Goal: Information Seeking & Learning: Learn about a topic

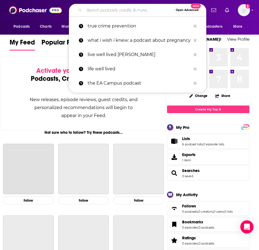
click at [109, 13] on input "Search podcasts, credits, & more..." at bounding box center [128, 10] width 89 height 9
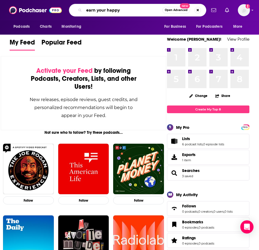
type input "earn your happy"
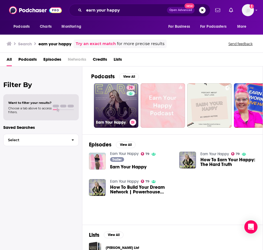
click at [117, 113] on link "79 Earn Your Happy" at bounding box center [116, 105] width 45 height 45
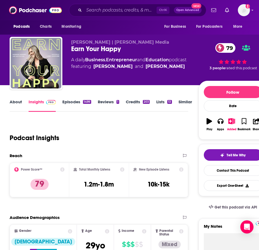
click at [19, 104] on link "About" at bounding box center [16, 105] width 12 height 13
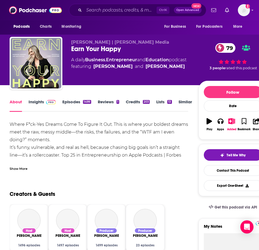
click at [26, 169] on div "Show More" at bounding box center [19, 168] width 18 height 5
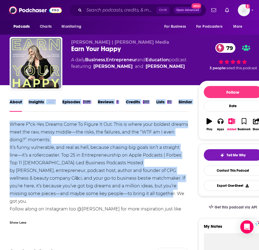
drag, startPoint x: 117, startPoint y: 196, endPoint x: 8, endPoint y: 113, distance: 137.3
copy div "About Insights Episodes 1499 Reviews 1 Credits 203 Lists 13 Similar Where F*ck-…"
click at [45, 102] on span at bounding box center [50, 101] width 12 height 5
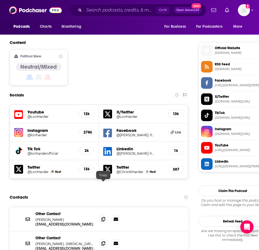
scroll to position [467, 0]
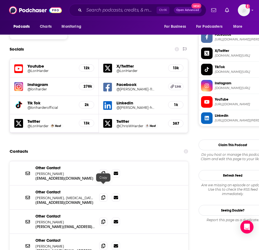
drag, startPoint x: 105, startPoint y: 188, endPoint x: 99, endPoint y: 184, distance: 7.4
click at [105, 220] on icon at bounding box center [103, 222] width 4 height 4
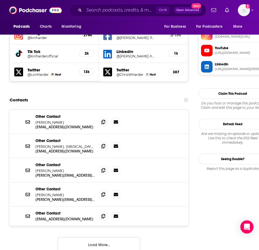
scroll to position [522, 0]
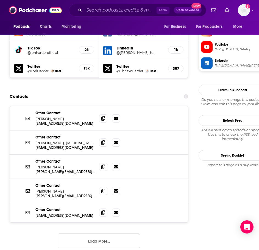
click at [99, 234] on button "Load More..." at bounding box center [99, 241] width 82 height 15
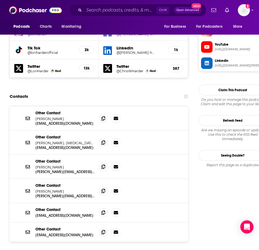
scroll to position [550, 0]
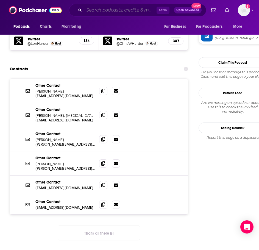
click at [98, 11] on input "Search podcasts, credits, & more..." at bounding box center [120, 10] width 73 height 9
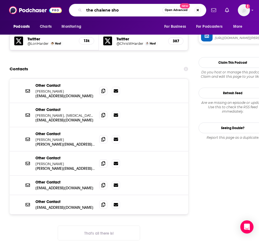
type input "the chalene show"
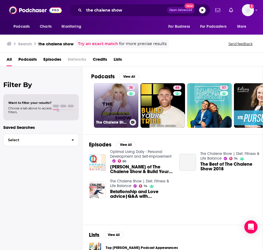
click at [122, 115] on link "74 The Chalene Show | Diet, Fitness & Life Balance" at bounding box center [116, 105] width 45 height 45
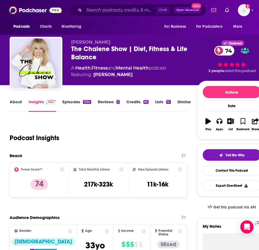
click at [20, 101] on link "About" at bounding box center [16, 105] width 12 height 13
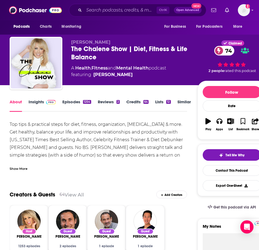
click at [26, 167] on div "Show More" at bounding box center [19, 168] width 18 height 5
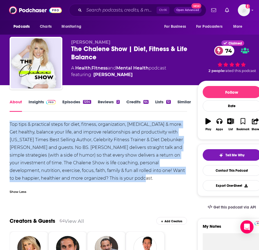
drag, startPoint x: 122, startPoint y: 176, endPoint x: 4, endPoint y: 123, distance: 129.4
copy div "Top tips & practical steps for diet, fitness, organization, self improvement & …"
click at [34, 104] on link "Insights" at bounding box center [42, 105] width 27 height 13
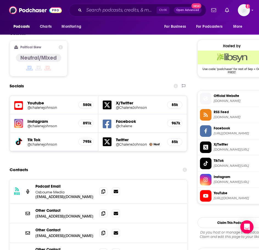
scroll to position [440, 0]
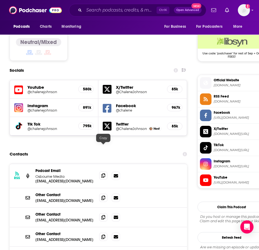
click at [106, 172] on span at bounding box center [103, 176] width 8 height 8
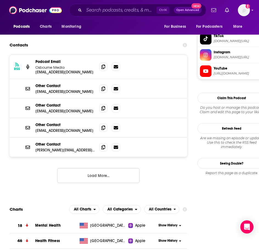
scroll to position [550, 0]
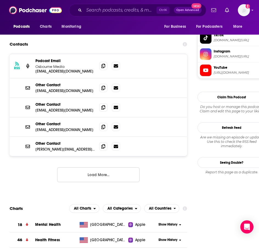
click at [92, 167] on button "Load More..." at bounding box center [98, 174] width 82 height 15
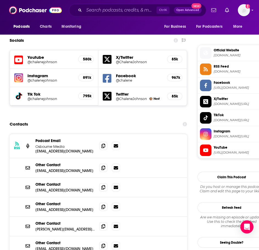
scroll to position [467, 0]
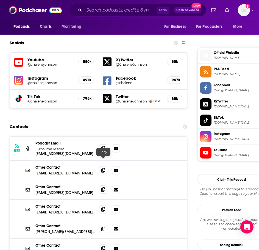
click at [101, 186] on span at bounding box center [103, 190] width 8 height 8
click at [97, 7] on input "Search podcasts, credits, & more..." at bounding box center [120, 10] width 73 height 9
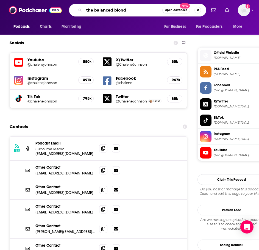
type input "the balanced blonde"
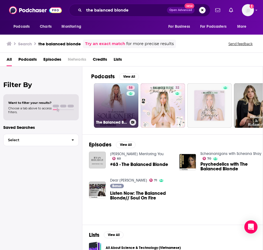
click at [108, 101] on link "58 The Balanced Blonde // Soul On Fire" at bounding box center [116, 105] width 45 height 45
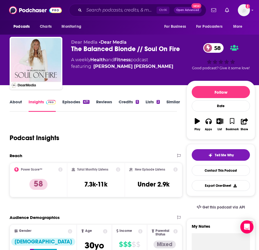
click at [17, 104] on link "About" at bounding box center [16, 105] width 12 height 13
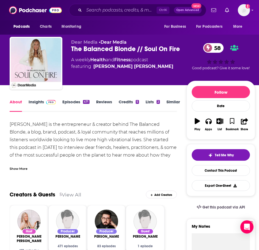
click at [26, 165] on div "Show More" at bounding box center [93, 166] width 167 height 9
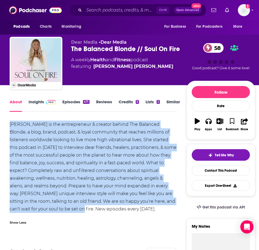
drag, startPoint x: 32, startPoint y: 209, endPoint x: 5, endPoint y: 121, distance: 92.0
copy div "Jordan Younger is the entrepreneur & creator behind The Balanced Blonde, a blog…"
click at [43, 105] on link "Insights" at bounding box center [42, 105] width 27 height 13
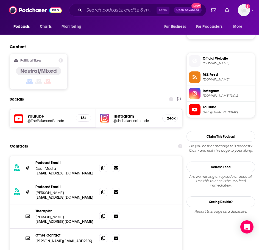
scroll to position [412, 0]
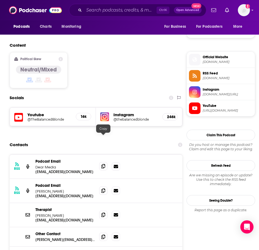
click at [102, 164] on icon at bounding box center [103, 166] width 4 height 4
click at [119, 10] on input "Search podcasts, credits, & more..." at bounding box center [120, 10] width 73 height 9
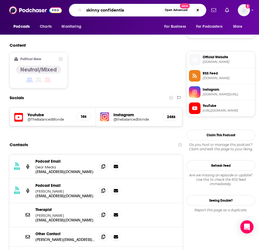
type input "skinny confidential"
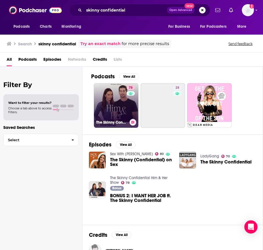
click at [105, 112] on link "78 The Skinny Confidential Him & Her Show" at bounding box center [116, 105] width 45 height 45
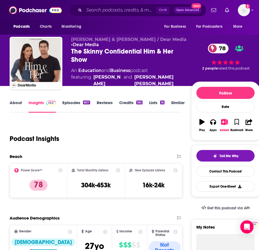
click at [16, 104] on link "About" at bounding box center [16, 106] width 12 height 13
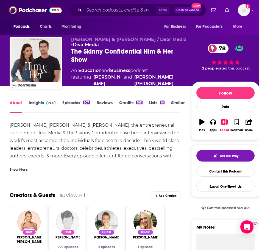
click at [29, 171] on div "Show More" at bounding box center [96, 166] width 172 height 9
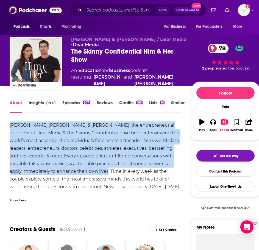
drag, startPoint x: 97, startPoint y: 172, endPoint x: 28, endPoint y: 132, distance: 79.9
copy div "Lauryn Evarts Bosstick & Michael Bosstick, the entrepreneurial duo behind Dear …"
click at [45, 103] on span at bounding box center [50, 102] width 12 height 5
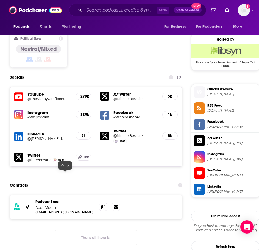
scroll to position [440, 0]
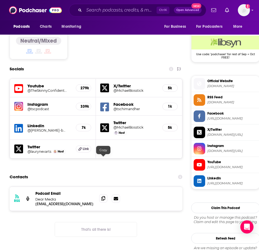
click at [104, 196] on icon at bounding box center [103, 198] width 4 height 4
click at [102, 11] on input "Search podcasts, credits, & more..." at bounding box center [120, 10] width 73 height 9
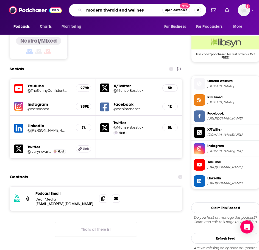
type input "modern thyroid and wellness"
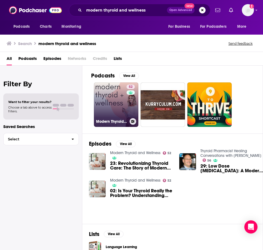
click at [100, 109] on link "52 Modern Thyroid and Wellness" at bounding box center [116, 104] width 45 height 45
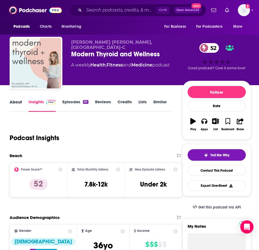
click at [23, 105] on div "About" at bounding box center [19, 105] width 19 height 13
click at [19, 103] on link "About" at bounding box center [16, 105] width 12 height 13
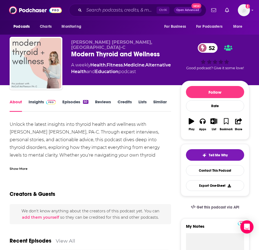
click at [23, 169] on div "Show More" at bounding box center [19, 168] width 18 height 5
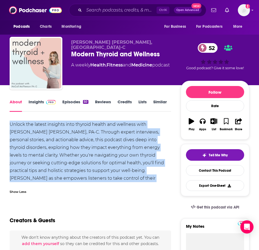
drag, startPoint x: 152, startPoint y: 179, endPoint x: 9, endPoint y: 124, distance: 153.0
copy div "Unlock the latest insights into thyroid health and wellness with McCall McPhers…"
click at [40, 101] on link "Insights" at bounding box center [42, 105] width 27 height 13
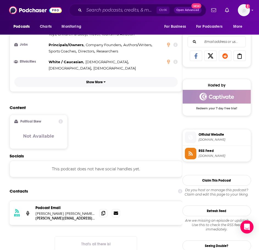
scroll to position [357, 0]
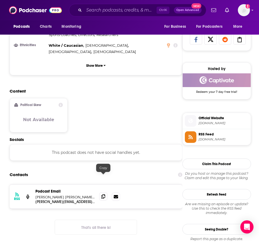
click at [103, 194] on icon at bounding box center [103, 196] width 4 height 4
click at [95, 11] on input "Search podcasts, credits, & more..." at bounding box center [120, 10] width 73 height 9
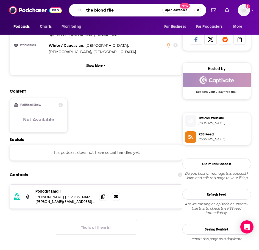
type input "the blond files"
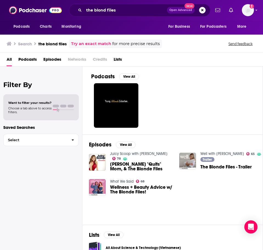
click at [217, 153] on link "Well with Arielle Lorre" at bounding box center [223, 153] width 44 height 5
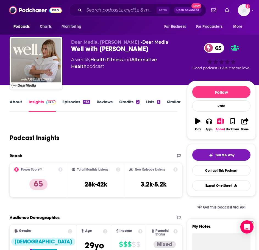
click at [16, 102] on link "About" at bounding box center [16, 105] width 12 height 13
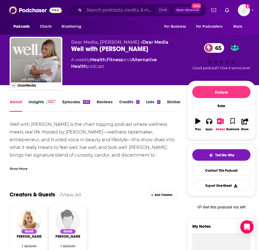
click at [12, 170] on div "Show More" at bounding box center [19, 168] width 18 height 5
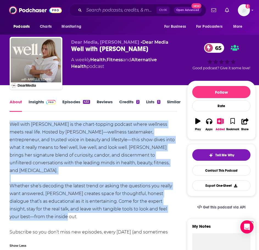
drag, startPoint x: 24, startPoint y: 208, endPoint x: 8, endPoint y: 121, distance: 88.9
copy div "Well with Arielle Lorre is the chart-topping podcast where wellness meets real …"
click at [54, 103] on img at bounding box center [51, 102] width 10 height 4
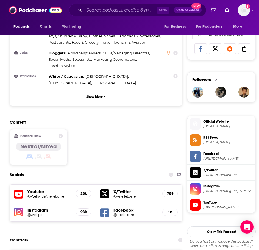
scroll to position [385, 0]
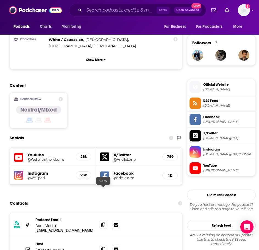
click at [101, 221] on span at bounding box center [103, 225] width 8 height 8
click at [103, 14] on input "Search podcasts, credits, & more..." at bounding box center [120, 10] width 73 height 9
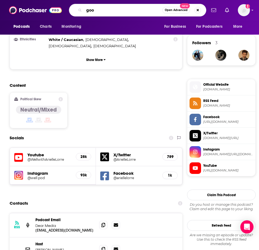
type input "goop"
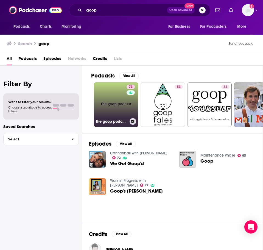
click at [114, 106] on link "73 the goop podcast" at bounding box center [116, 104] width 45 height 45
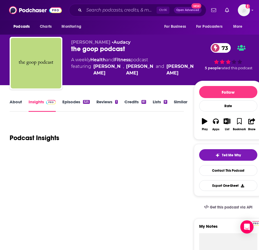
click at [11, 104] on link "About" at bounding box center [16, 105] width 12 height 13
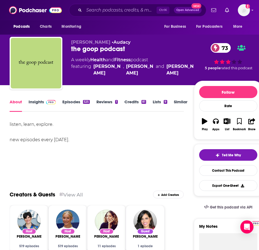
click at [44, 104] on span at bounding box center [50, 101] width 12 height 5
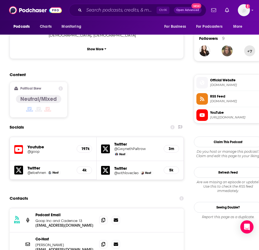
scroll to position [412, 0]
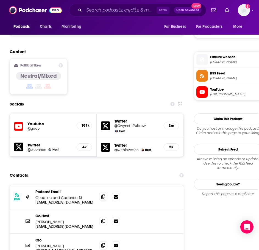
click at [101, 193] on span at bounding box center [103, 197] width 8 height 8
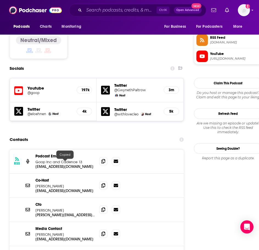
scroll to position [467, 0]
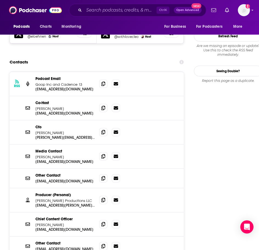
scroll to position [522, 0]
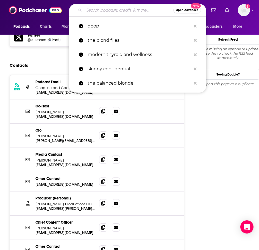
click at [98, 10] on input "Search podcasts, credits, & more..." at bounding box center [128, 10] width 89 height 9
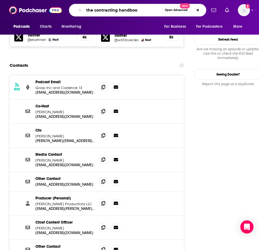
type input "the contracting handbook"
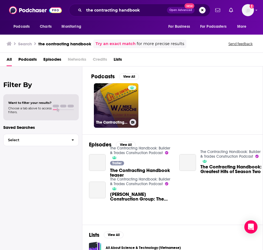
click at [112, 106] on link "The Contracting Handbook: Builder & Trades Construction Podcast" at bounding box center [116, 105] width 45 height 45
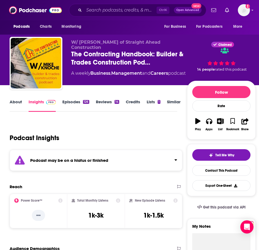
click at [85, 164] on div "Podcast may be on a hiatus or finished" at bounding box center [96, 160] width 173 height 21
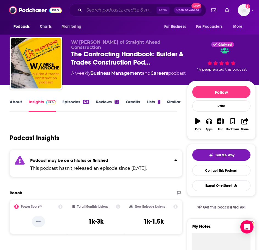
click at [105, 11] on input "Search podcasts, credits, & more..." at bounding box center [120, 10] width 73 height 9
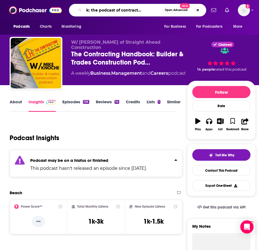
type input "trade talk: the podcast of contractors connect"
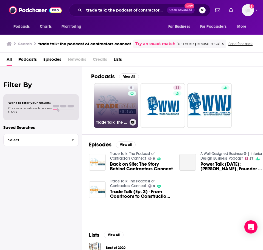
click at [102, 102] on link "8 Trade Talk: The Podcast of Contractors Connect" at bounding box center [116, 105] width 45 height 45
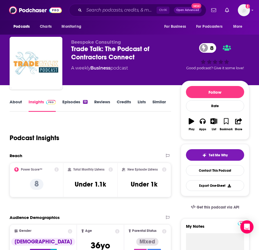
click at [13, 103] on link "About" at bounding box center [16, 105] width 12 height 13
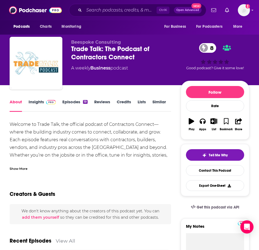
click at [13, 169] on div "Show More" at bounding box center [19, 168] width 18 height 5
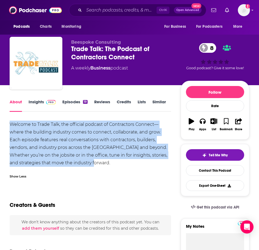
drag, startPoint x: 117, startPoint y: 161, endPoint x: 8, endPoint y: 119, distance: 116.7
copy div "Welcome to Trade Talk, the official podcast of Contractors Connect—where the bu…"
click at [47, 102] on img at bounding box center [51, 102] width 10 height 4
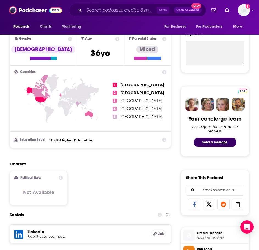
scroll to position [330, 0]
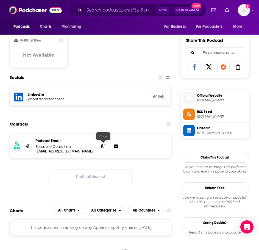
click at [104, 145] on icon at bounding box center [103, 146] width 4 height 4
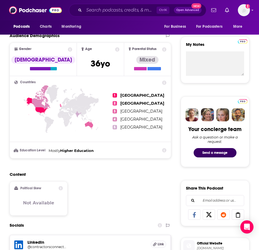
scroll to position [27, 0]
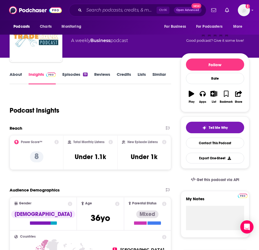
click at [157, 75] on link "Similar" at bounding box center [159, 78] width 13 height 13
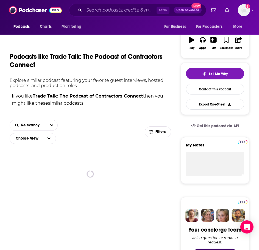
scroll to position [82, 0]
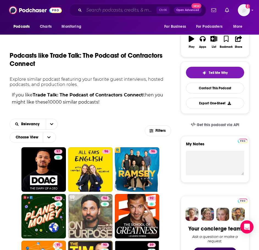
click at [97, 11] on input "Search podcasts, credits, & more..." at bounding box center [120, 10] width 73 height 9
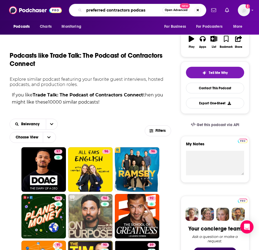
type input "preferred contractors podcast"
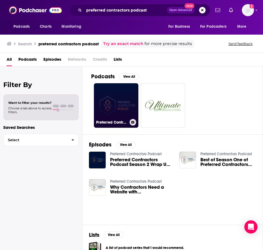
click at [108, 98] on link "Preferred Contractors Podcast" at bounding box center [116, 105] width 45 height 45
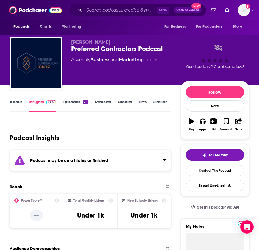
click at [79, 158] on strong "Podcast may be on a hiatus or finished" at bounding box center [69, 160] width 78 height 5
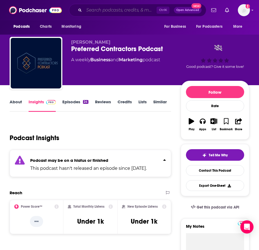
click at [99, 10] on input "Search podcasts, credits, & more..." at bounding box center [120, 10] width 73 height 9
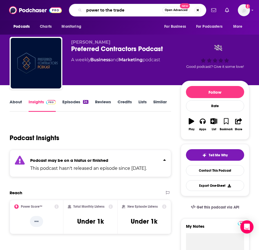
type input "power to the trades"
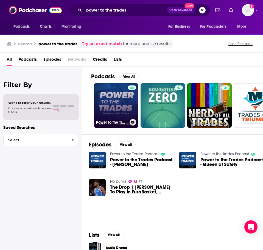
click at [107, 105] on link "Power to the Trades Podcast" at bounding box center [116, 105] width 45 height 45
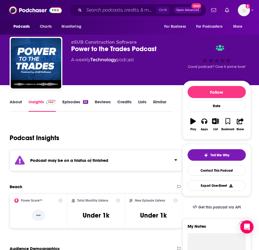
click at [91, 154] on div "Podcast may be on a hiatus or finished" at bounding box center [96, 160] width 173 height 21
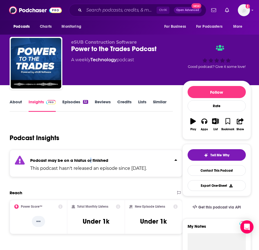
click at [20, 107] on link "About" at bounding box center [16, 105] width 12 height 13
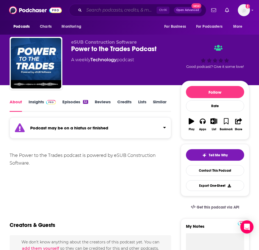
click at [93, 6] on input "Search podcasts, credits, & more..." at bounding box center [120, 10] width 73 height 9
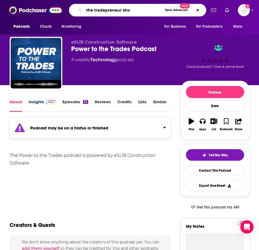
type input "the tradepreneur show"
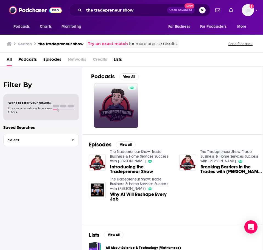
click at [115, 106] on link at bounding box center [116, 105] width 45 height 45
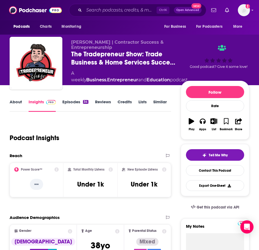
click at [18, 104] on link "About" at bounding box center [16, 105] width 12 height 13
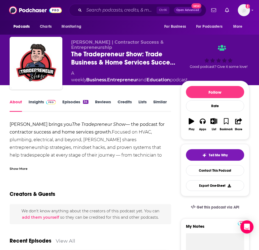
click at [21, 168] on div "Show More" at bounding box center [19, 168] width 18 height 5
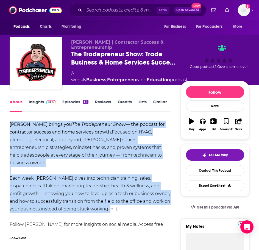
drag, startPoint x: 111, startPoint y: 203, endPoint x: 28, endPoint y: 134, distance: 107.2
copy div "Patrick Somers brings you The Tradepreneur Show — the podcast for contractor su…"
click at [44, 104] on link "Insights" at bounding box center [42, 105] width 27 height 13
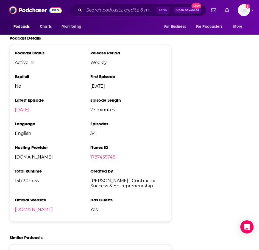
scroll to position [550, 0]
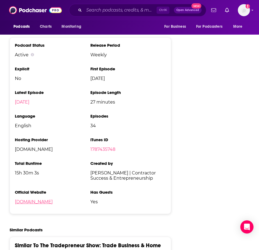
click at [40, 201] on link "thetradepreneurshow.com" at bounding box center [34, 201] width 38 height 5
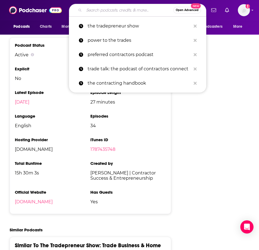
click at [100, 12] on input "Search podcasts, credits, & more..." at bounding box center [128, 10] width 89 height 9
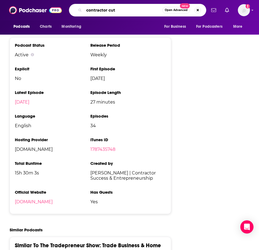
type input "contractor cuts"
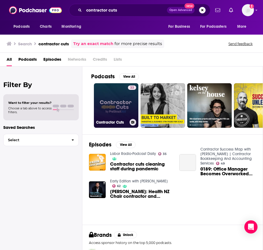
click at [115, 97] on link "33 Contractor Cuts" at bounding box center [116, 105] width 45 height 45
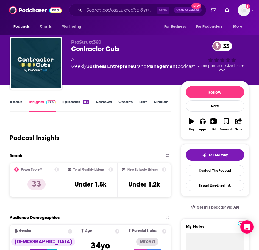
click at [16, 102] on link "About" at bounding box center [16, 105] width 12 height 13
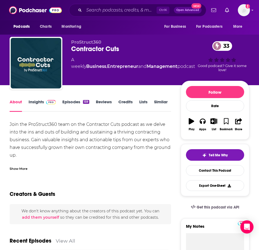
click at [17, 168] on div "Show More" at bounding box center [19, 168] width 18 height 5
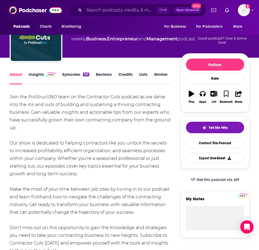
scroll to position [55, 0]
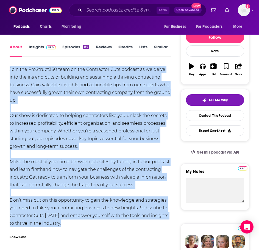
drag, startPoint x: 67, startPoint y: 226, endPoint x: 15, endPoint y: 70, distance: 164.2
copy div "Join the ProStruct360 team on the Contractor Cuts podcast as we delve into the …"
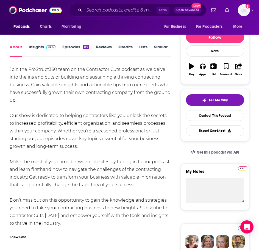
click at [38, 47] on link "Insights" at bounding box center [42, 50] width 27 height 13
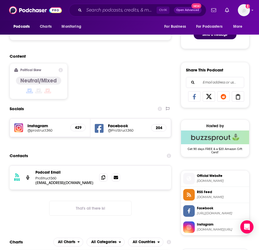
scroll to position [302, 0]
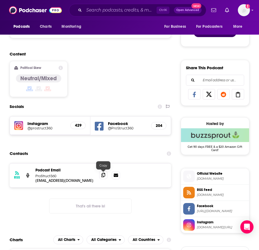
click at [102, 177] on icon at bounding box center [103, 175] width 4 height 4
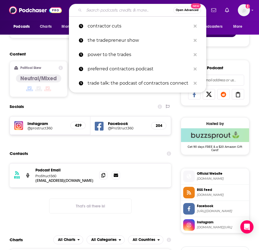
click at [112, 11] on input "Search podcasts, credits, & more..." at bounding box center [128, 10] width 89 height 9
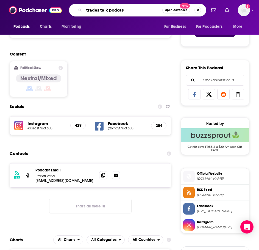
type input "trades talk podcast"
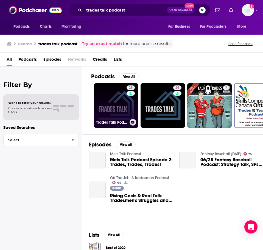
click at [111, 113] on link "25 Trades Talk Podcast" at bounding box center [116, 105] width 45 height 45
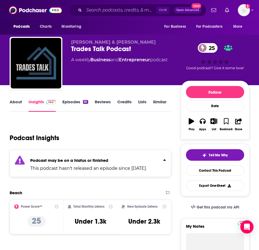
click at [84, 106] on link "Episodes 65" at bounding box center [75, 105] width 26 height 13
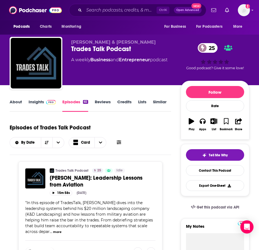
scroll to position [27, 0]
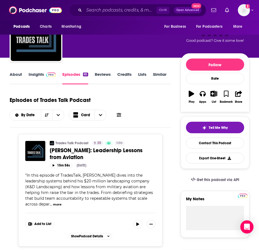
click at [11, 73] on link "About" at bounding box center [16, 78] width 12 height 13
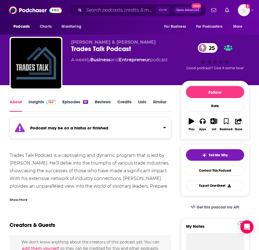
click at [23, 201] on div "Show More" at bounding box center [19, 199] width 18 height 5
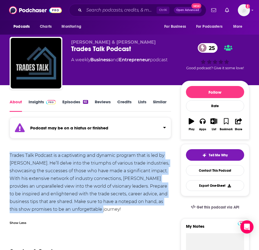
drag, startPoint x: 125, startPoint y: 208, endPoint x: 7, endPoint y: 154, distance: 129.8
copy div "Trades Talk Podcast is a captivating and dynamic program that is led by Justin …"
click at [34, 100] on link "Insights" at bounding box center [42, 105] width 27 height 13
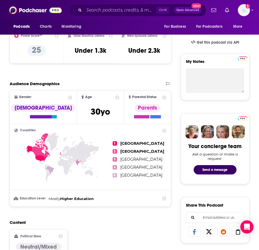
scroll to position [302, 0]
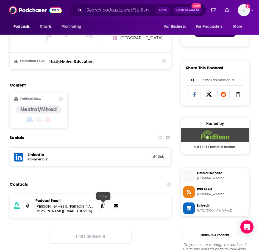
drag, startPoint x: 102, startPoint y: 205, endPoint x: 86, endPoint y: 208, distance: 16.4
click at [102, 205] on icon at bounding box center [103, 206] width 4 height 4
click at [105, 8] on input "Search podcasts, credits, & more..." at bounding box center [120, 10] width 73 height 9
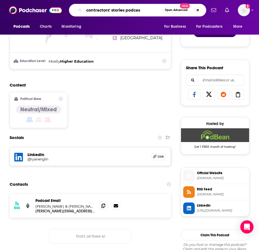
type input "contractors' stories podcast"
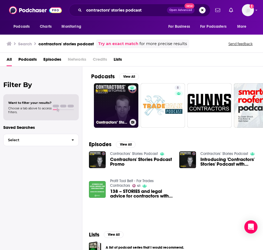
click at [111, 105] on link "Contractors’ Stories Podcast" at bounding box center [116, 105] width 45 height 45
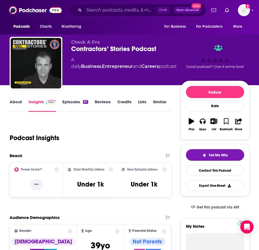
click at [19, 105] on link "About" at bounding box center [16, 105] width 12 height 13
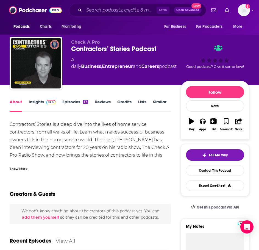
click at [12, 171] on div "Show More" at bounding box center [19, 168] width 18 height 5
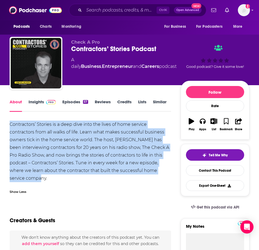
drag, startPoint x: 50, startPoint y: 173, endPoint x: 9, endPoint y: 123, distance: 64.3
copy div "Contractors’ Stories is a deep dive into the lives of home service contractors …"
click at [38, 106] on link "Insights" at bounding box center [42, 105] width 27 height 13
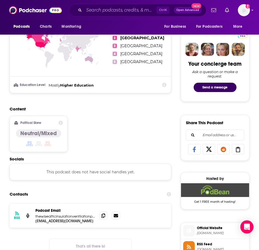
scroll to position [275, 0]
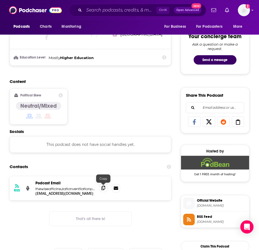
click at [107, 190] on span at bounding box center [103, 188] width 8 height 8
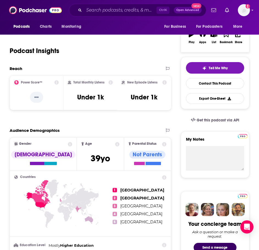
scroll to position [82, 0]
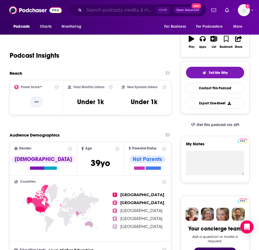
click at [97, 11] on input "Search podcasts, credits, & more..." at bounding box center [120, 10] width 73 height 9
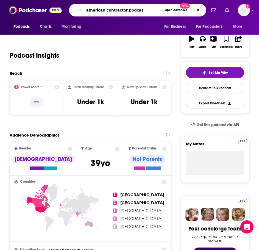
type input "american contractor podcast"
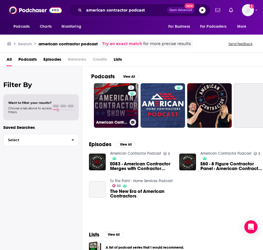
click at [110, 103] on link "2 American Contractor Podcast" at bounding box center [116, 105] width 45 height 45
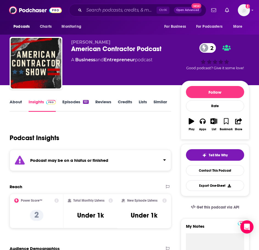
click at [85, 162] on strong "Podcast may be on a hiatus or finished" at bounding box center [69, 160] width 78 height 5
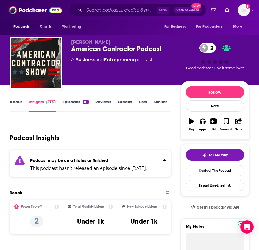
click at [79, 103] on link "Episodes 151" at bounding box center [75, 105] width 26 height 13
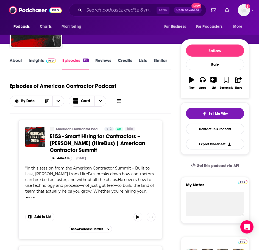
scroll to position [55, 0]
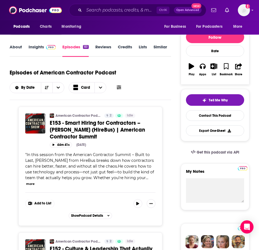
click at [18, 48] on link "About" at bounding box center [16, 50] width 12 height 13
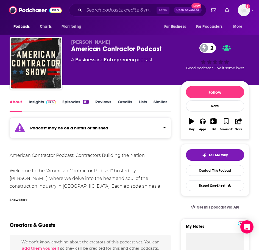
click at [18, 196] on div "Show More" at bounding box center [91, 197] width 162 height 9
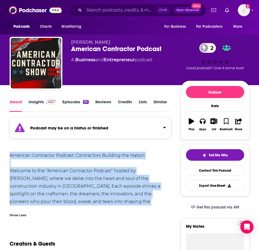
drag, startPoint x: 120, startPoint y: 201, endPoint x: 10, endPoint y: 154, distance: 120.1
click at [0, 154] on html "Podcasts Charts Monitoring Ctrl K Open Advanced New For Business For Podcasters…" at bounding box center [129, 125] width 259 height 250
copy div "American Contractor Podcast: Contractors Building the Nation Welcome to the "Am…"
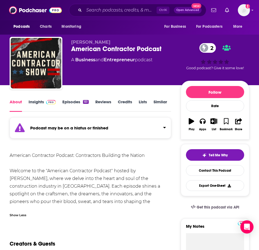
click at [41, 99] on div "About Insights Episodes 151 Reviews Credits Lists Similar" at bounding box center [91, 104] width 162 height 13
click at [40, 100] on link "Insights" at bounding box center [42, 105] width 27 height 13
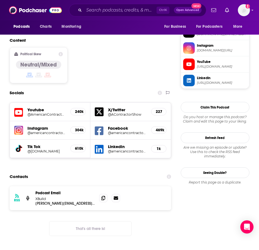
scroll to position [467, 0]
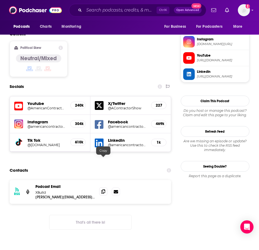
click at [101, 187] on span at bounding box center [103, 191] width 8 height 8
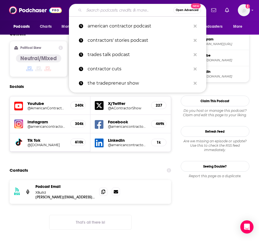
click at [100, 11] on input "Search podcasts, credits, & more..." at bounding box center [128, 10] width 89 height 9
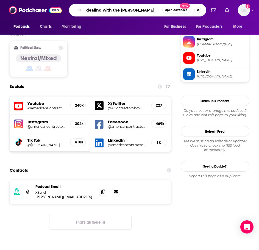
type input "dealing with the howards"
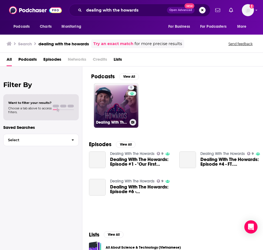
click at [111, 104] on link "9 Dealing With The Howards" at bounding box center [116, 105] width 45 height 45
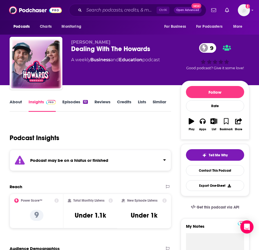
click at [53, 166] on div "Podcast may be on a hiatus or finished" at bounding box center [91, 160] width 162 height 21
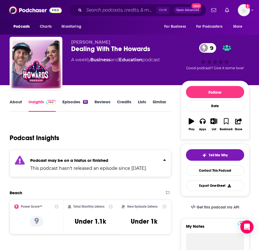
click at [74, 103] on link "Episodes 10" at bounding box center [74, 105] width 25 height 13
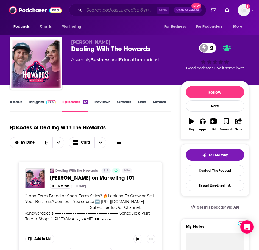
click at [114, 9] on input "Search podcasts, credits, & more..." at bounding box center [120, 10] width 73 height 9
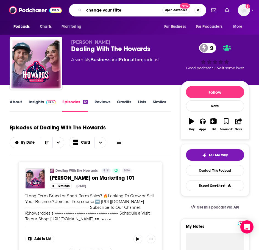
type input "change your filter"
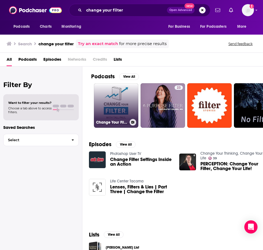
click at [111, 98] on link "Change Your Filter with Tall Paul" at bounding box center [116, 105] width 45 height 45
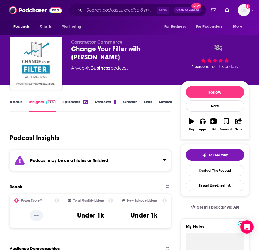
click at [99, 165] on div "Podcast may be on a hiatus or finished" at bounding box center [91, 160] width 162 height 21
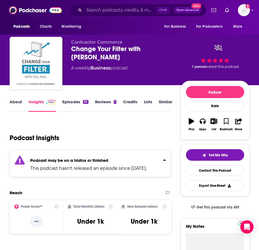
click at [79, 103] on link "Episodes 30" at bounding box center [75, 105] width 26 height 13
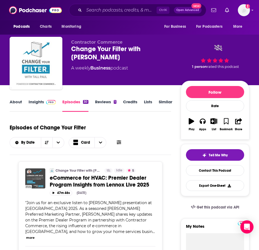
click at [30, 104] on link "Insights" at bounding box center [42, 105] width 27 height 13
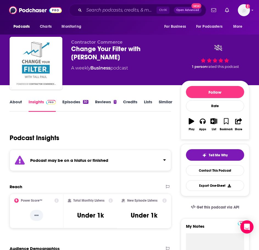
click at [74, 163] on div "Podcast may be on a hiatus or finished" at bounding box center [91, 160] width 162 height 21
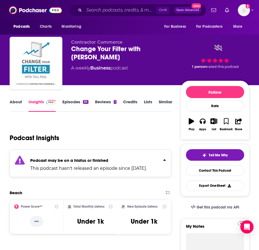
click at [19, 107] on link "About" at bounding box center [16, 105] width 12 height 13
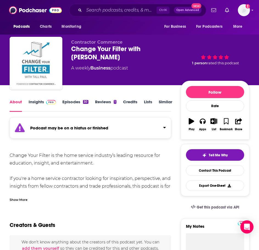
click at [26, 200] on div "Show More" at bounding box center [19, 199] width 18 height 5
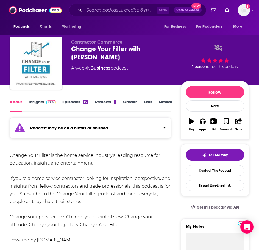
scroll to position [55, 0]
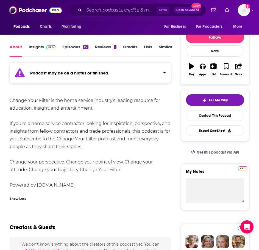
drag, startPoint x: 134, startPoint y: 170, endPoint x: 11, endPoint y: 100, distance: 141.5
click at [11, 100] on div "Change Your Filter is the home service industry’s leading resource for educatio…" at bounding box center [91, 143] width 162 height 92
click at [13, 100] on div "Change Your Filter is the home service industry’s leading resource for educatio…" at bounding box center [91, 143] width 162 height 92
drag, startPoint x: 8, startPoint y: 99, endPoint x: 116, endPoint y: 165, distance: 126.3
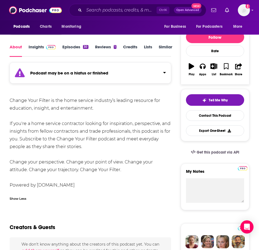
copy div "Change Your Filter is the home service industry’s leading resource for educatio…"
click at [50, 46] on img at bounding box center [51, 47] width 10 height 4
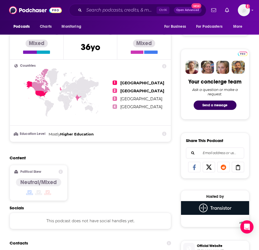
scroll to position [302, 0]
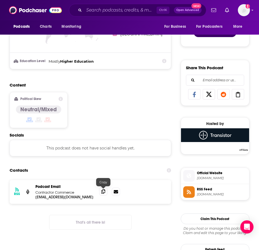
click at [102, 192] on icon at bounding box center [103, 191] width 4 height 4
click at [98, 13] on input "Search podcasts, credits, & more..." at bounding box center [120, 10] width 73 height 9
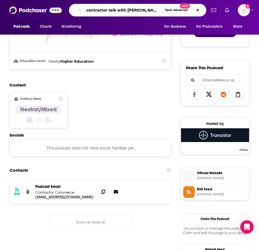
type input "contractor talk with richie kidwell"
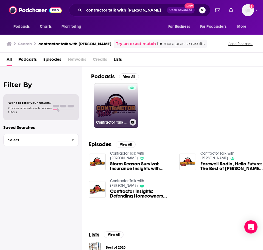
click at [109, 104] on link "Contractor Talk with Richie Kidwell" at bounding box center [116, 105] width 45 height 45
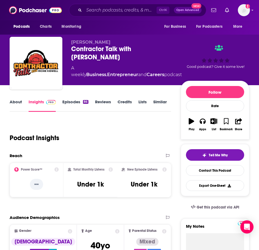
click at [18, 99] on div "About Insights Episodes 86 Reviews Credits Lists Similar" at bounding box center [91, 104] width 162 height 13
click at [18, 103] on link "About" at bounding box center [16, 105] width 12 height 13
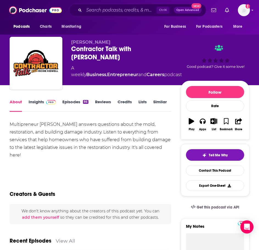
drag, startPoint x: 12, startPoint y: 147, endPoint x: 5, endPoint y: 124, distance: 23.7
copy div "Multipreneur Richie Kidwell answers questions about the mold, restoration, and …"
click at [34, 103] on link "Insights" at bounding box center [42, 105] width 27 height 13
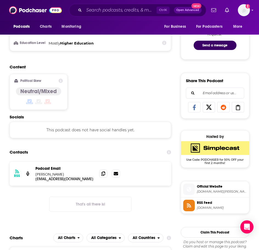
scroll to position [302, 0]
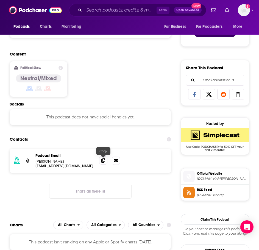
click at [103, 161] on icon at bounding box center [103, 160] width 4 height 4
click at [114, 6] on input "Search podcasts, credits, & more..." at bounding box center [120, 10] width 73 height 9
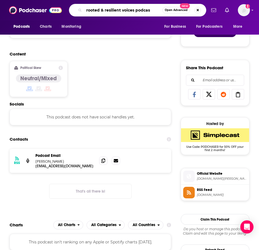
type input "rooted & resilient voices podcast"
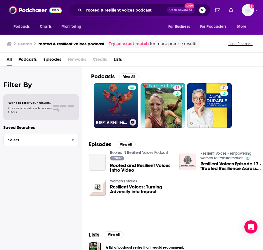
click at [110, 104] on link "RJRP: A Resilient Fire" at bounding box center [116, 105] width 45 height 45
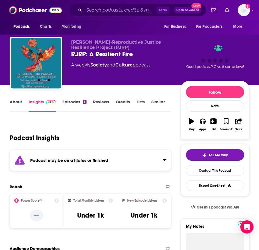
click at [96, 158] on div "Podcast may be on a hiatus or finished" at bounding box center [91, 160] width 162 height 21
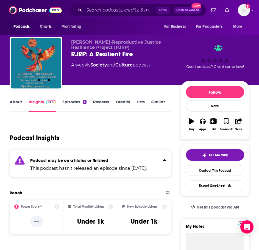
click at [78, 105] on link "Episodes 6" at bounding box center [74, 105] width 24 height 13
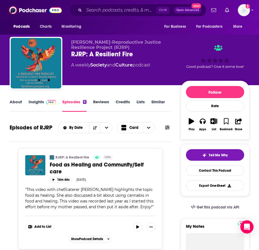
click at [20, 103] on link "About" at bounding box center [16, 105] width 12 height 13
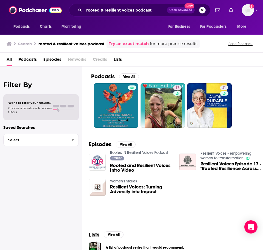
click at [146, 151] on link "Rooted N Resilient Voices Podcast" at bounding box center [139, 152] width 58 height 5
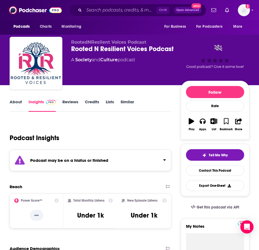
click at [97, 156] on div "Podcast may be on a hiatus or finished" at bounding box center [91, 160] width 162 height 21
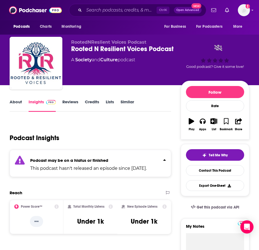
click at [21, 102] on link "About" at bounding box center [16, 105] width 12 height 13
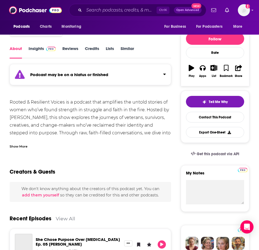
scroll to position [82, 0]
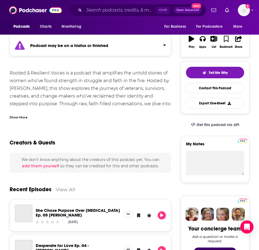
click at [27, 115] on div "Show More" at bounding box center [19, 116] width 18 height 5
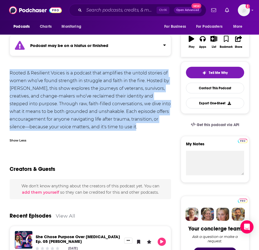
drag, startPoint x: 144, startPoint y: 126, endPoint x: 18, endPoint y: 73, distance: 136.7
copy div "Rooted & Resilient Voices is a podcast that amplifies the untold stories of wom…"
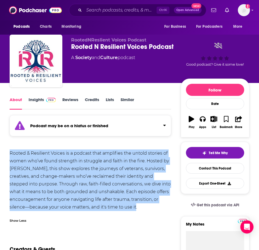
scroll to position [0, 0]
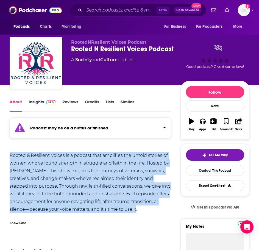
click at [37, 103] on link "Insights" at bounding box center [42, 105] width 27 height 13
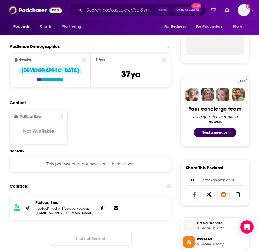
scroll to position [275, 0]
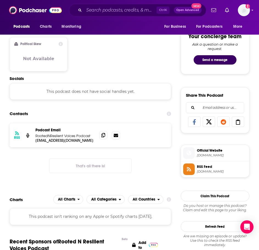
click at [104, 138] on span at bounding box center [103, 135] width 8 height 8
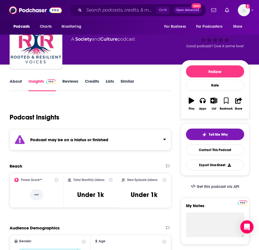
scroll to position [0, 0]
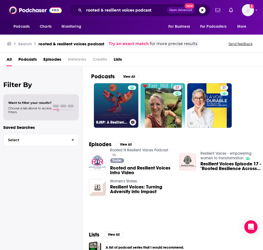
click at [117, 108] on link "RJRP: A Resilient Fire" at bounding box center [116, 105] width 45 height 45
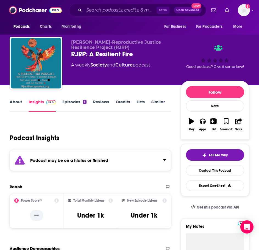
click at [61, 162] on strong "Podcast may be on a hiatus or finished" at bounding box center [69, 160] width 78 height 5
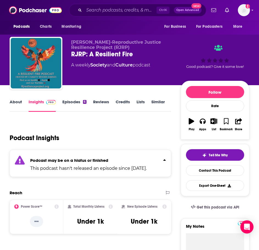
click at [16, 102] on link "About" at bounding box center [16, 105] width 12 height 13
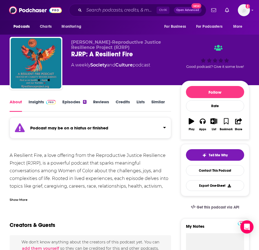
click at [21, 197] on div "Show More" at bounding box center [19, 199] width 18 height 5
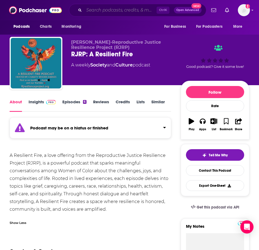
click at [118, 7] on input "Search podcasts, credits, & more..." at bounding box center [120, 10] width 73 height 9
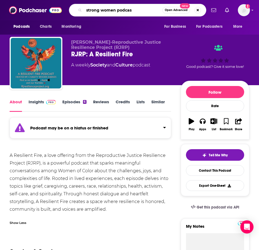
type input "strong women podcast"
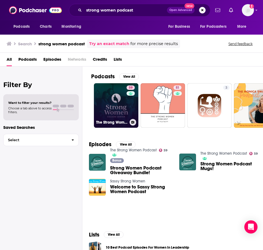
click at [105, 97] on link "59 The Strong Women Podcast" at bounding box center [116, 105] width 45 height 45
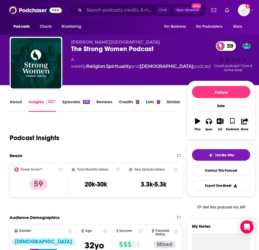
scroll to position [27, 0]
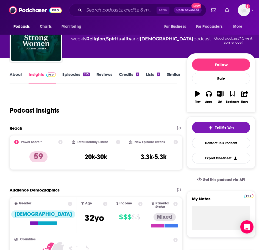
click at [15, 76] on link "About" at bounding box center [16, 78] width 12 height 13
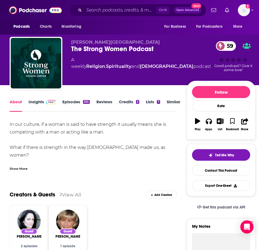
click at [17, 163] on div "Show More" at bounding box center [93, 166] width 167 height 9
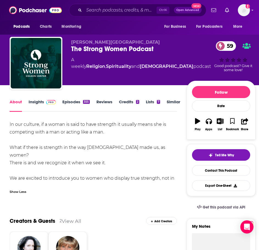
click at [79, 106] on link "Episodes 355" at bounding box center [75, 105] width 27 height 13
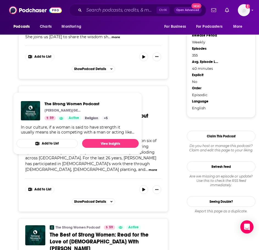
scroll to position [742, 0]
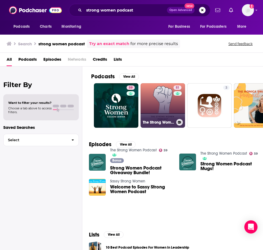
click at [165, 99] on link "51 The Strong Women Podcast" at bounding box center [163, 105] width 45 height 45
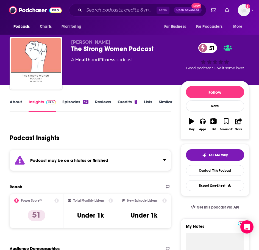
click at [75, 106] on link "Episodes 42" at bounding box center [75, 105] width 26 height 13
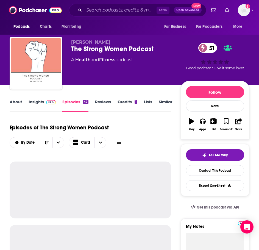
click at [40, 106] on link "Insights" at bounding box center [42, 105] width 27 height 13
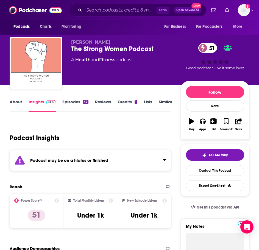
click at [94, 159] on strong "Podcast may be on a hiatus or finished" at bounding box center [69, 160] width 78 height 5
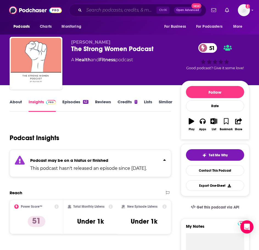
click at [103, 12] on input "Search podcasts, credits, & more..." at bounding box center [120, 10] width 73 height 9
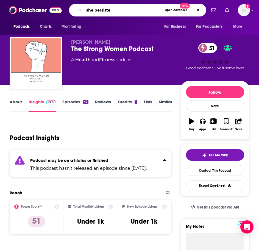
type input "she persisted"
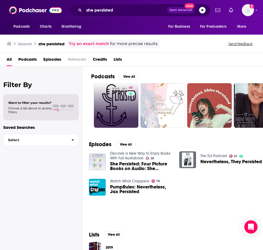
click at [112, 92] on link "44" at bounding box center [116, 105] width 45 height 45
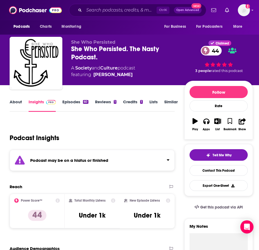
click at [74, 163] on div "Podcast may be on a hiatus or finished" at bounding box center [92, 160] width 165 height 21
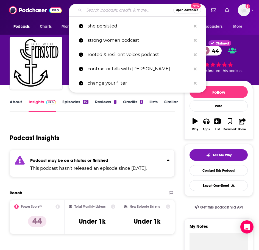
click at [110, 11] on input "Search podcasts, credits, & more..." at bounding box center [128, 10] width 89 height 9
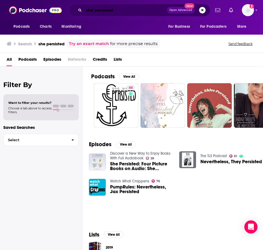
click at [98, 10] on input "she persisted" at bounding box center [125, 10] width 83 height 9
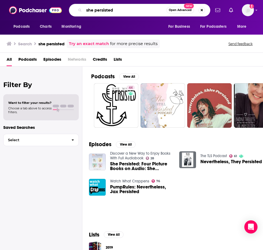
click at [98, 10] on input "she persisted" at bounding box center [125, 10] width 82 height 9
type input "women's mental health podcast"
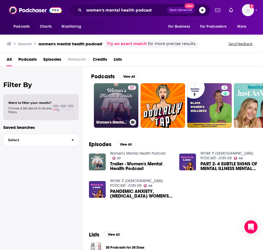
click at [112, 101] on link "37 Women's Mental Health Podcast" at bounding box center [116, 105] width 45 height 45
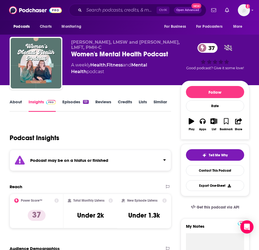
click at [48, 163] on div "Podcast may be on a hiatus or finished" at bounding box center [91, 160] width 162 height 21
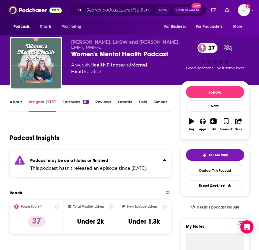
click at [62, 106] on link "Episodes 131" at bounding box center [75, 105] width 26 height 13
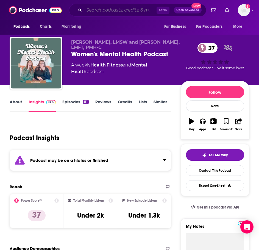
click at [107, 10] on input "Search podcasts, credits, & more..." at bounding box center [120, 10] width 73 height 9
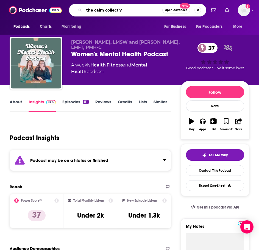
type input "the calm collective"
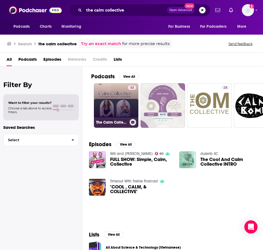
click at [114, 99] on link "42 The Calm Collective - a wellness podcast for women" at bounding box center [116, 105] width 45 height 45
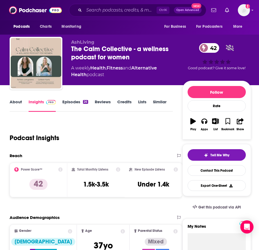
click at [10, 102] on link "About" at bounding box center [16, 105] width 12 height 13
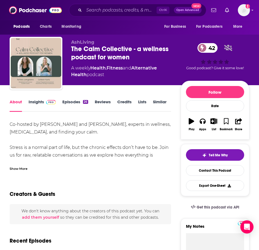
click at [22, 169] on div "Show More" at bounding box center [19, 168] width 18 height 5
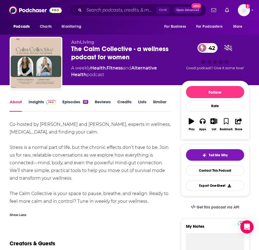
drag, startPoint x: 158, startPoint y: 201, endPoint x: 9, endPoint y: 122, distance: 169.3
copy div "Co-hosted by Ashlee Livingstone and Colleen Kurtz, experts in wellness, stress …"
click at [54, 105] on link "Insights" at bounding box center [42, 105] width 27 height 13
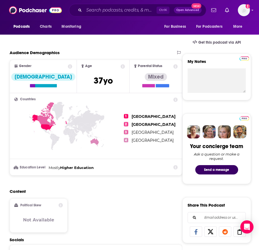
scroll to position [302, 0]
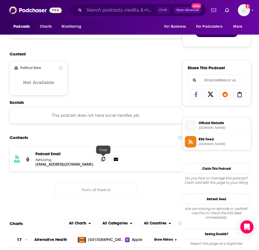
click at [105, 160] on icon at bounding box center [103, 159] width 4 height 4
click at [100, 13] on input "Search podcasts, credits, & more..." at bounding box center [120, 10] width 73 height 9
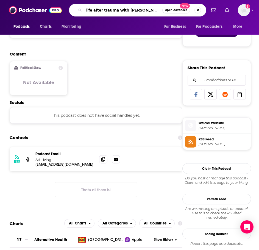
type input "life after trauma with jess vanrose"
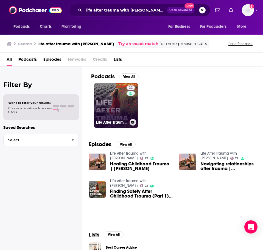
click at [125, 107] on link "22 Life After Trauma with Jess Vanrose" at bounding box center [116, 105] width 45 height 45
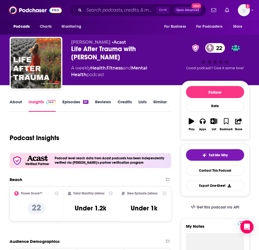
click at [13, 102] on link "About" at bounding box center [16, 105] width 12 height 13
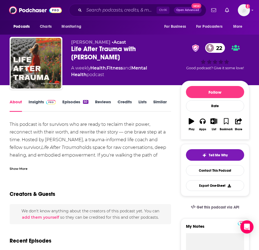
click at [15, 169] on div "Show More" at bounding box center [19, 168] width 18 height 5
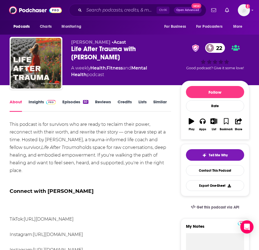
drag, startPoint x: 142, startPoint y: 163, endPoint x: 7, endPoint y: 124, distance: 140.5
copy div "This podcast is for survivors who are ready to reclaim their power, reconnect w…"
click at [47, 100] on img at bounding box center [51, 102] width 10 height 4
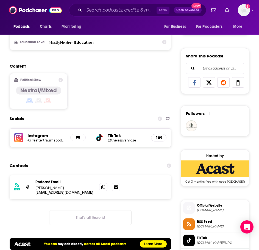
scroll to position [330, 0]
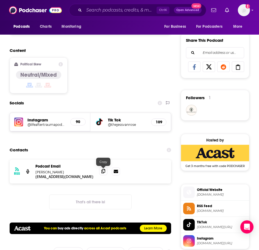
click at [102, 171] on icon at bounding box center [103, 171] width 4 height 4
click at [98, 10] on input "Search podcasts, credits, & more..." at bounding box center [120, 10] width 73 height 9
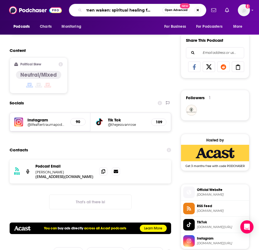
type input "women waken: spiritual healing for trauma"
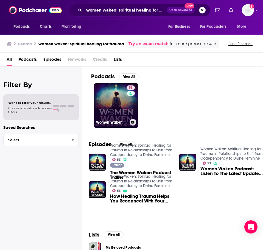
click at [114, 106] on link "53 Women Waken: Spiritual Healing for Trauma in Relationships to Shift from Cod…" at bounding box center [116, 105] width 45 height 45
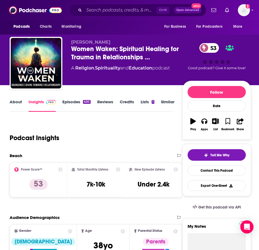
click at [16, 104] on link "About" at bounding box center [16, 105] width 12 height 13
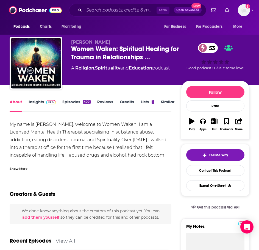
click at [20, 167] on div "Show More" at bounding box center [19, 168] width 18 height 5
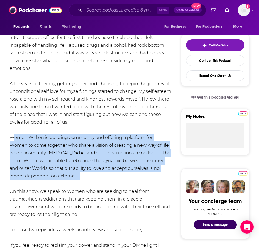
scroll to position [137, 0]
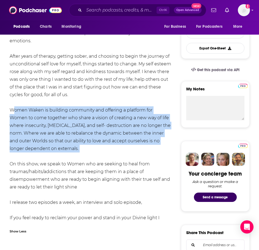
drag, startPoint x: 9, startPoint y: 130, endPoint x: 139, endPoint y: 218, distance: 157.2
copy div "Women Waken is building community and offering a platform for Women to come tog…"
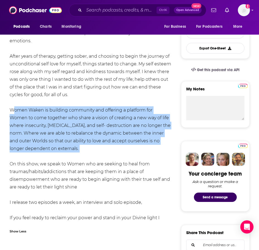
scroll to position [0, 0]
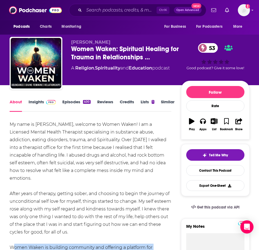
click at [40, 102] on link "Insights" at bounding box center [42, 105] width 27 height 13
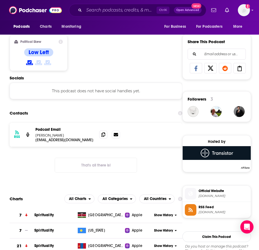
scroll to position [330, 0]
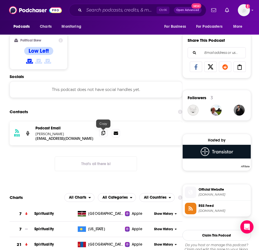
click at [101, 133] on icon at bounding box center [103, 133] width 4 height 4
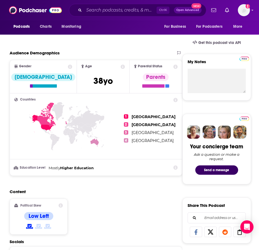
scroll to position [0, 0]
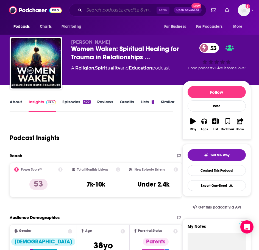
click at [104, 9] on input "Search podcasts, credits, & more..." at bounding box center [120, 10] width 73 height 9
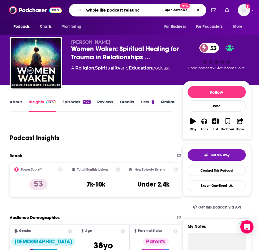
type input "whole life podcast relaunch"
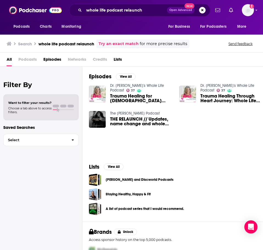
click at [135, 85] on link "Dr. Barbara's Whole Life Podcast" at bounding box center [137, 87] width 54 height 9
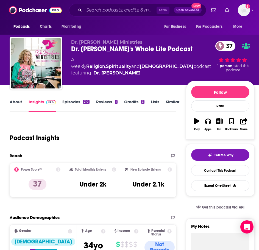
click at [15, 101] on link "About" at bounding box center [16, 105] width 12 height 13
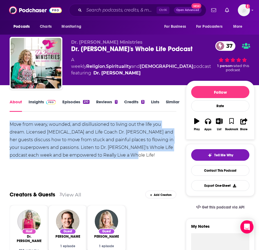
drag, startPoint x: 133, startPoint y: 155, endPoint x: 7, endPoint y: 121, distance: 130.6
copy div "Move from weary, wounded, and disillusioned to living out the life you dream. L…"
click at [46, 103] on img at bounding box center [51, 102] width 10 height 4
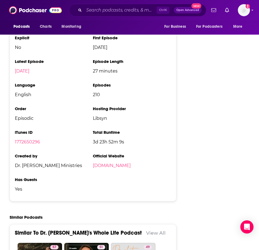
scroll to position [770, 0]
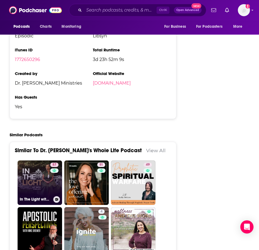
click at [37, 161] on link "57 In The Light with Dr. Anita Phillips" at bounding box center [40, 183] width 45 height 45
type input "https://www.podchaser.com/podcasts/in-the-light-with-dr-anita-phi-1110010"
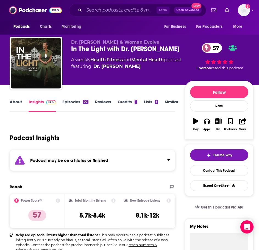
click at [14, 100] on link "About" at bounding box center [16, 105] width 12 height 13
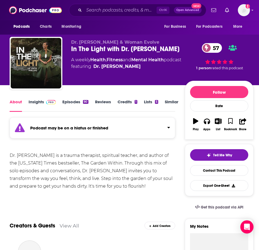
click at [38, 103] on link "Insights" at bounding box center [42, 105] width 27 height 13
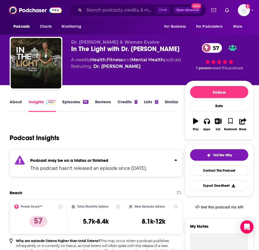
click at [173, 103] on link "Similar" at bounding box center [171, 105] width 13 height 13
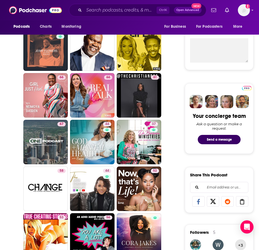
scroll to position [220, 0]
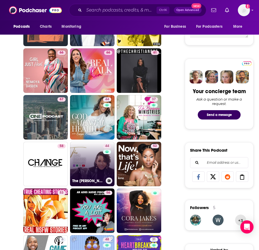
click at [86, 160] on link "44 The Jada Edwards Podcast" at bounding box center [92, 164] width 45 height 45
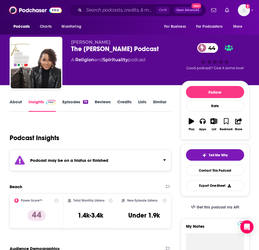
click at [75, 157] on div "Podcast may be on a hiatus or finished" at bounding box center [91, 160] width 162 height 21
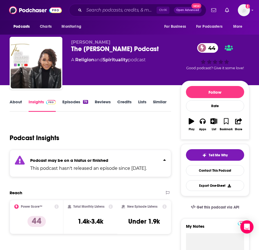
click at [63, 106] on link "Episodes 79" at bounding box center [75, 105] width 26 height 13
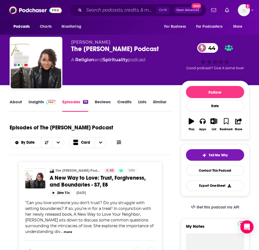
click at [15, 104] on link "About" at bounding box center [16, 105] width 12 height 13
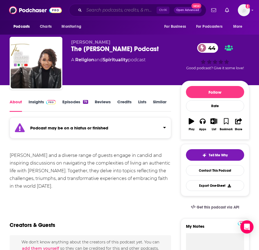
click at [103, 11] on input "Search podcasts, credits, & more..." at bounding box center [120, 10] width 73 height 9
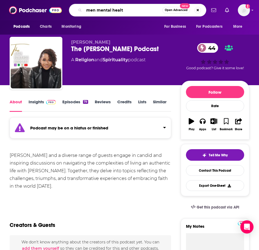
type input "men mental health"
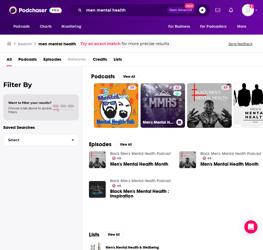
click at [171, 109] on link "42 Men's Mental Health Show" at bounding box center [163, 105] width 45 height 45
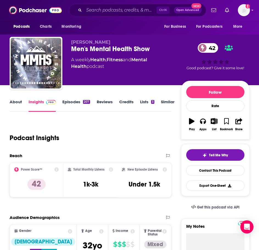
click at [13, 103] on link "About" at bounding box center [16, 105] width 12 height 13
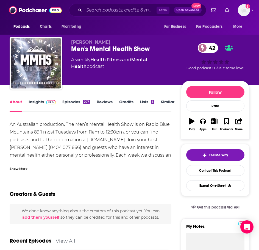
click at [27, 164] on div "Show More" at bounding box center [91, 166] width 162 height 9
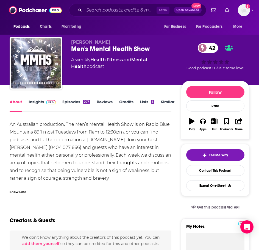
drag, startPoint x: 148, startPoint y: 178, endPoint x: 7, endPoint y: 123, distance: 150.9
click at [37, 101] on link "Insights" at bounding box center [42, 105] width 27 height 13
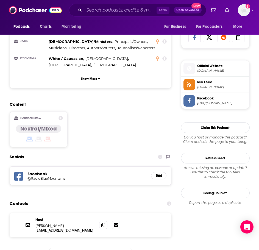
scroll to position [385, 0]
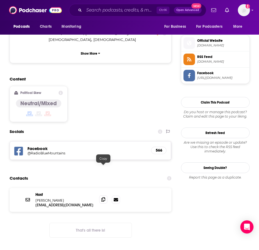
drag, startPoint x: 104, startPoint y: 168, endPoint x: 101, endPoint y: 168, distance: 3.1
click at [104, 197] on icon at bounding box center [103, 199] width 4 height 4
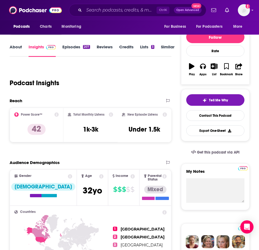
scroll to position [0, 0]
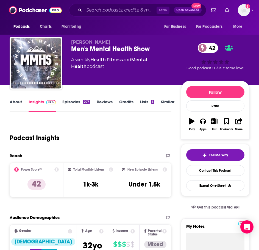
click at [167, 106] on link "Similar" at bounding box center [167, 105] width 13 height 13
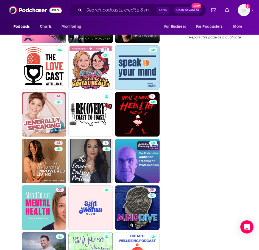
scroll to position [715, 0]
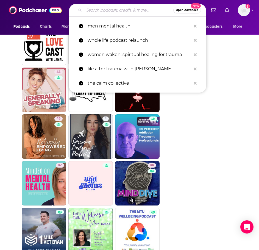
click at [140, 10] on input "Search podcasts, credits, & more..." at bounding box center [128, 10] width 89 height 9
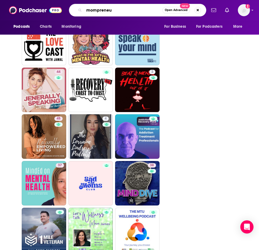
type input "mompreneur"
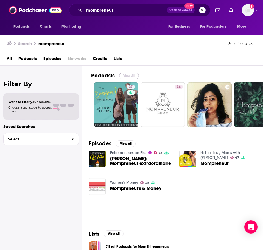
click at [129, 75] on button "View All" at bounding box center [129, 76] width 20 height 7
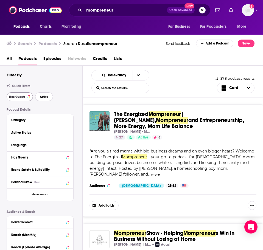
click at [45, 96] on span "Active" at bounding box center [44, 96] width 9 height 3
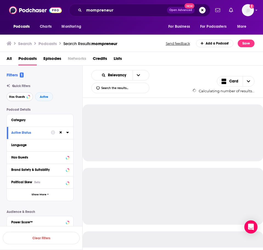
click at [24, 98] on span "Has Guests" at bounding box center [17, 96] width 16 height 3
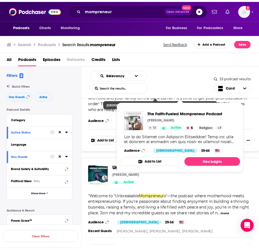
scroll to position [1017, 0]
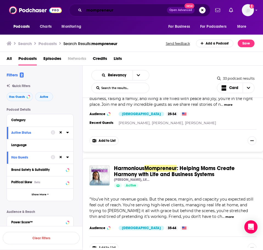
click at [105, 9] on input "mompreneur" at bounding box center [125, 10] width 83 height 9
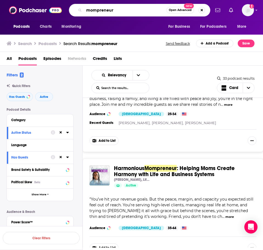
click at [105, 9] on input "mompreneur" at bounding box center [125, 10] width 82 height 9
type input "wellness for children"
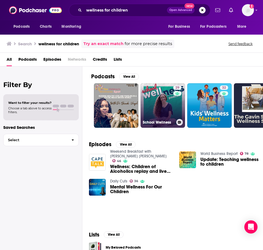
click at [159, 106] on link "29 School Wellness" at bounding box center [163, 105] width 45 height 45
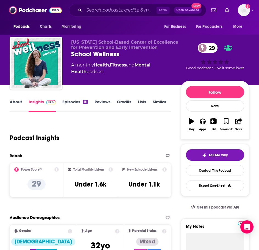
click at [15, 105] on link "About" at bounding box center [16, 105] width 12 height 13
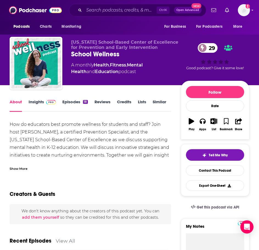
scroll to position [55, 0]
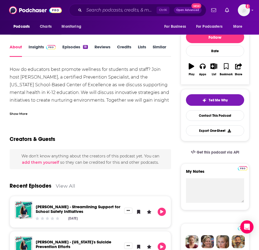
click at [22, 116] on div "Show More" at bounding box center [19, 113] width 18 height 5
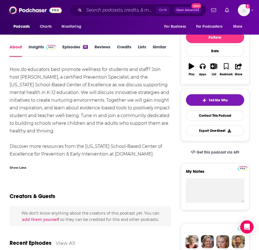
click at [18, 100] on div "How do educators best promote wellness for students and staff? Join host Amanda…" at bounding box center [91, 112] width 162 height 92
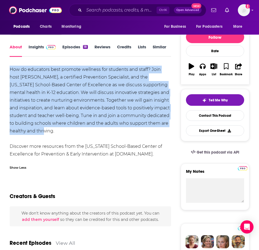
drag, startPoint x: 31, startPoint y: 125, endPoint x: 8, endPoint y: 67, distance: 62.1
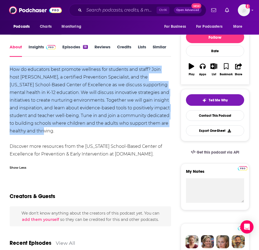
scroll to position [0, 0]
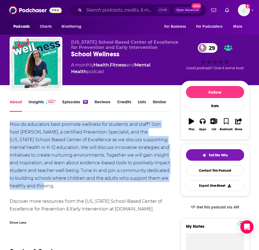
click at [41, 104] on link "Insights" at bounding box center [42, 105] width 27 height 13
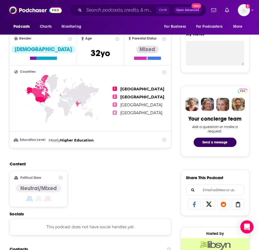
scroll to position [275, 0]
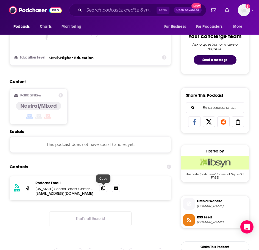
drag, startPoint x: 104, startPoint y: 190, endPoint x: 73, endPoint y: 186, distance: 30.5
click at [104, 190] on icon at bounding box center [103, 188] width 4 height 4
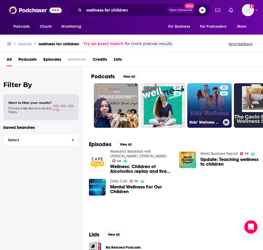
click at [217, 106] on link "32 Kids’ Wellness Matters" at bounding box center [209, 105] width 45 height 45
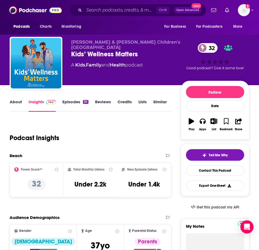
click at [15, 98] on div "About Insights Episodes 30 Reviews Credits Lists Similar" at bounding box center [91, 104] width 162 height 13
click at [14, 101] on link "About" at bounding box center [16, 105] width 12 height 13
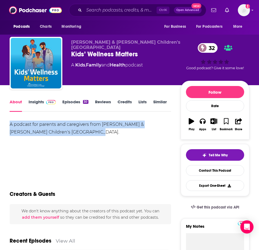
drag, startPoint x: 85, startPoint y: 132, endPoint x: 9, endPoint y: 122, distance: 76.5
click at [38, 102] on link "Insights" at bounding box center [42, 105] width 27 height 13
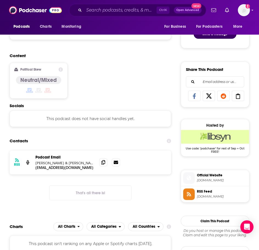
scroll to position [302, 0]
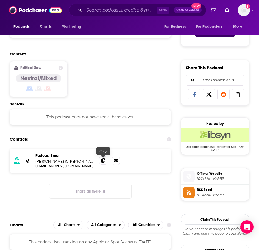
click at [103, 162] on icon at bounding box center [103, 160] width 4 height 4
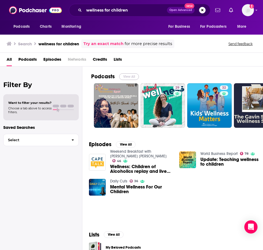
click at [130, 76] on button "View All" at bounding box center [129, 76] width 20 height 7
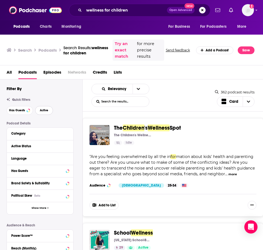
click at [46, 110] on span "Active" at bounding box center [44, 110] width 9 height 3
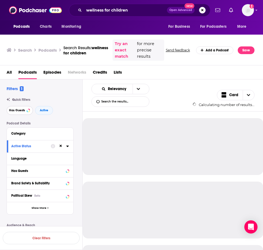
click at [23, 109] on span "Has Guests" at bounding box center [17, 110] width 16 height 3
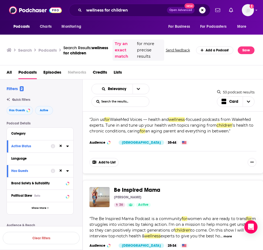
scroll to position [1100, 0]
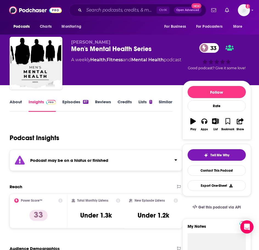
click at [53, 157] on div "Podcast may be on a hiatus or finished" at bounding box center [96, 160] width 173 height 21
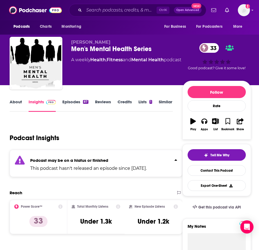
click at [83, 102] on div "87" at bounding box center [85, 102] width 5 height 4
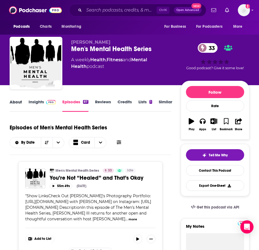
click at [22, 102] on div "About" at bounding box center [19, 105] width 19 height 13
click at [18, 104] on link "About" at bounding box center [16, 105] width 12 height 13
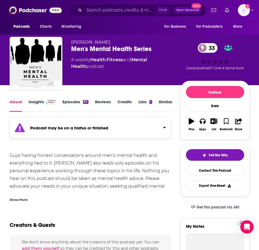
click at [21, 194] on div "Show More" at bounding box center [91, 197] width 162 height 9
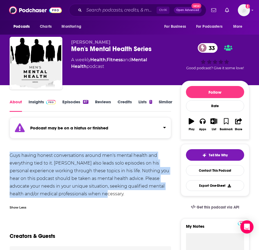
drag, startPoint x: 116, startPoint y: 196, endPoint x: 8, endPoint y: 155, distance: 115.8
copy div "Guys having honest conversations around men's mental health and everything tied…"
click at [35, 103] on link "Insights" at bounding box center [42, 105] width 27 height 13
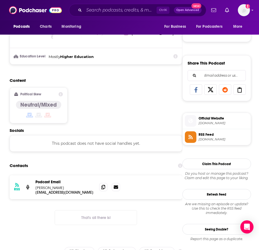
scroll to position [357, 0]
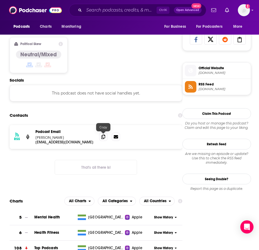
drag, startPoint x: 104, startPoint y: 137, endPoint x: 93, endPoint y: 145, distance: 13.9
click at [104, 137] on icon at bounding box center [103, 137] width 4 height 4
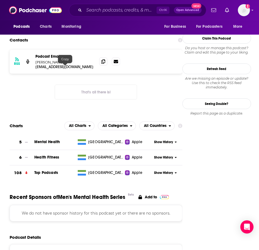
scroll to position [440, 0]
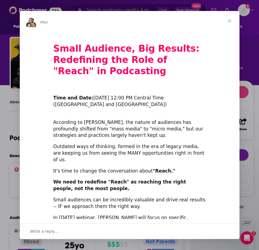
click at [231, 21] on span "Close" at bounding box center [230, 21] width 20 height 20
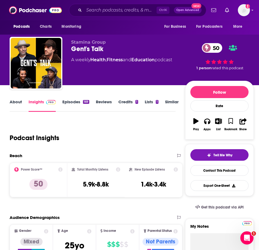
click at [19, 106] on link "About" at bounding box center [16, 105] width 12 height 13
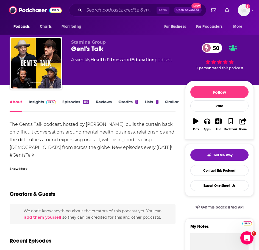
click at [28, 169] on div "Show More" at bounding box center [93, 166] width 166 height 9
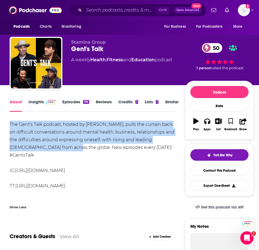
drag, startPoint x: 47, startPoint y: 147, endPoint x: 3, endPoint y: 119, distance: 52.2
copy div "The Gent's Talk podcast, hosted by Samir Mourani, pulls the curtain back on dif…"
click at [40, 106] on link "Insights" at bounding box center [42, 105] width 27 height 13
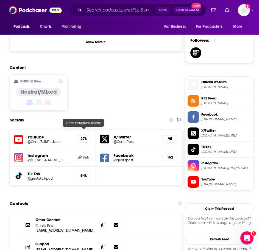
scroll to position [412, 0]
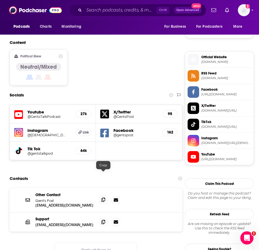
click at [102, 198] on icon at bounding box center [103, 200] width 4 height 4
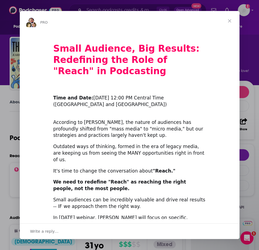
click at [231, 20] on span "Close" at bounding box center [230, 21] width 20 height 20
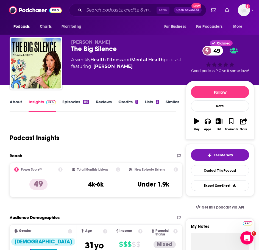
click at [10, 104] on link "About" at bounding box center [16, 105] width 12 height 13
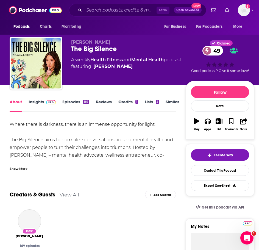
click at [23, 165] on div "Show More" at bounding box center [93, 166] width 166 height 9
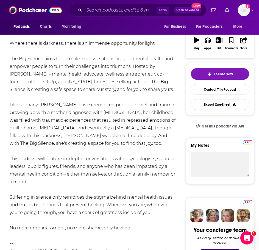
scroll to position [82, 0]
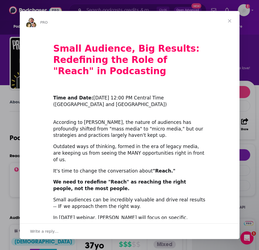
click at [231, 20] on span "Close" at bounding box center [230, 21] width 20 height 20
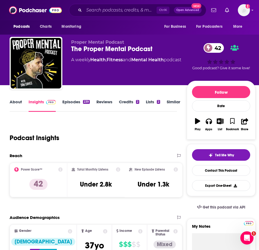
click at [16, 106] on link "About" at bounding box center [16, 105] width 12 height 13
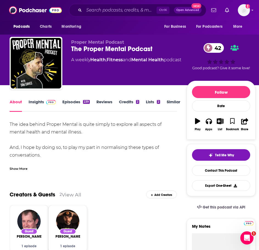
click at [26, 167] on div "Show More" at bounding box center [19, 168] width 18 height 5
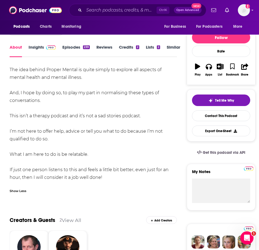
scroll to position [55, 0]
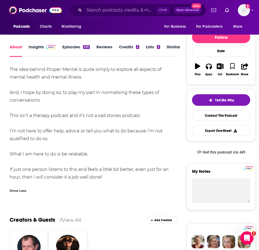
click at [68, 47] on link "Episodes 239" at bounding box center [75, 50] width 27 height 13
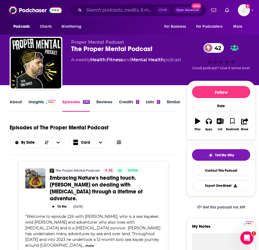
click at [18, 104] on link "About" at bounding box center [16, 105] width 12 height 13
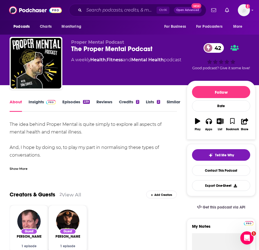
click at [23, 171] on div "Show More" at bounding box center [19, 168] width 18 height 5
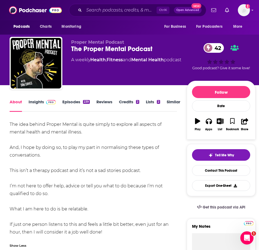
drag, startPoint x: 121, startPoint y: 232, endPoint x: 7, endPoint y: 122, distance: 158.3
copy div "The idea behind Proper Mental is quite simply to explore all aspects of mental …"
click at [49, 101] on img at bounding box center [51, 102] width 10 height 4
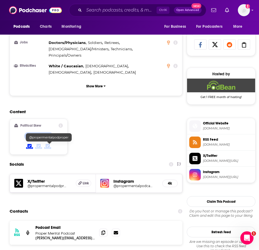
scroll to position [357, 0]
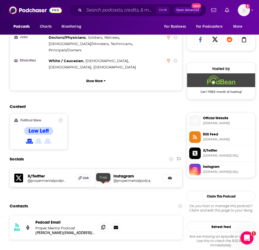
click at [100, 223] on span at bounding box center [103, 227] width 8 height 8
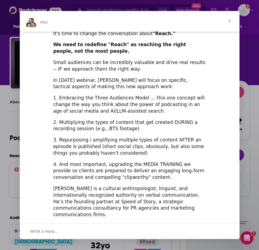
scroll to position [153, 0]
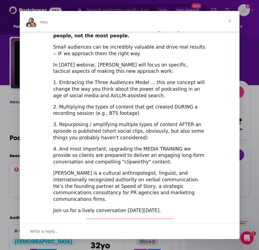
click at [229, 19] on span "Close" at bounding box center [230, 21] width 20 height 20
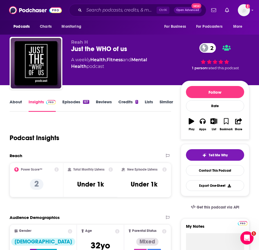
click at [21, 105] on link "About" at bounding box center [16, 105] width 12 height 13
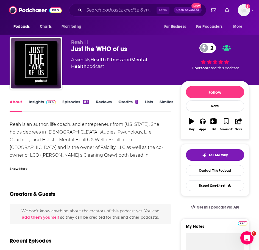
click at [23, 167] on div "Show More" at bounding box center [19, 168] width 18 height 5
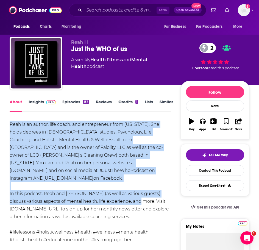
drag, startPoint x: 122, startPoint y: 202, endPoint x: -1, endPoint y: 118, distance: 149.1
click at [0, 118] on html "Podcasts Charts Monitoring Ctrl K Open Advanced New For Business For Podcasters…" at bounding box center [129, 125] width 259 height 250
copy div "Reah is an author, life coach, and entrepreneur from [US_STATE]. She holds degr…"
click at [45, 103] on span at bounding box center [50, 101] width 12 height 5
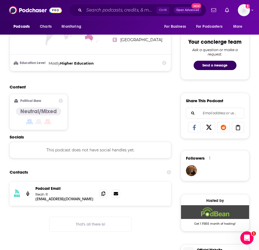
scroll to position [302, 0]
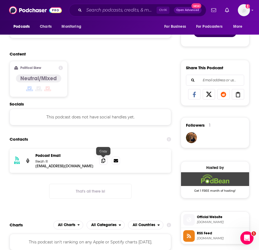
drag, startPoint x: 103, startPoint y: 162, endPoint x: 16, endPoint y: 152, distance: 87.4
click at [103, 162] on icon at bounding box center [103, 161] width 4 height 4
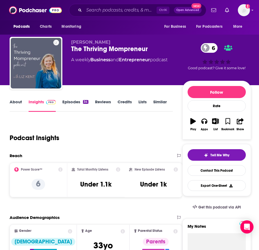
click at [16, 107] on link "About" at bounding box center [16, 105] width 12 height 13
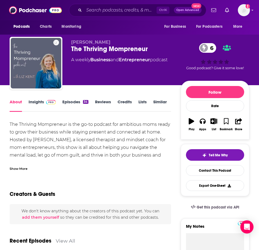
click at [16, 165] on div "Show More" at bounding box center [91, 166] width 162 height 9
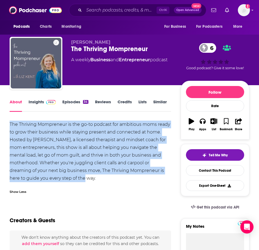
drag, startPoint x: 99, startPoint y: 178, endPoint x: 3, endPoint y: 118, distance: 113.3
copy div "The Thriving Mompreneur is the go-to podcast for ambitious moms ready to grow t…"
click at [44, 102] on span at bounding box center [50, 101] width 12 height 5
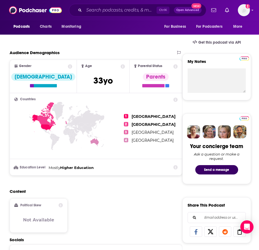
scroll to position [330, 0]
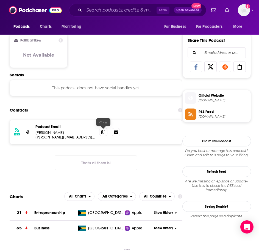
click at [102, 135] on span at bounding box center [103, 132] width 8 height 8
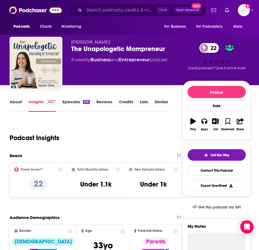
click at [16, 104] on link "About" at bounding box center [16, 105] width 12 height 13
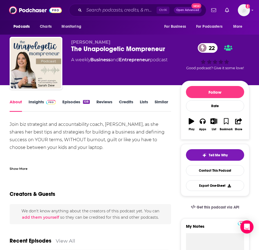
click at [23, 167] on div "Show More" at bounding box center [19, 168] width 18 height 5
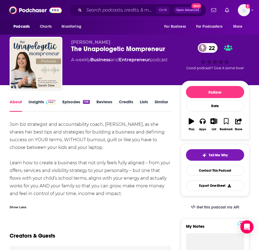
drag, startPoint x: 143, startPoint y: 195, endPoint x: 5, endPoint y: 124, distance: 155.4
copy div "Join biz strategist and accountability coach, Sarah Dew, as she shares her best…"
click at [44, 103] on span at bounding box center [50, 101] width 12 height 5
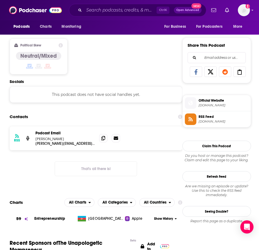
scroll to position [330, 0]
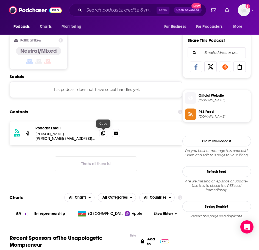
click at [107, 130] on div at bounding box center [109, 133] width 21 height 8
click at [106, 131] on span at bounding box center [103, 133] width 8 height 8
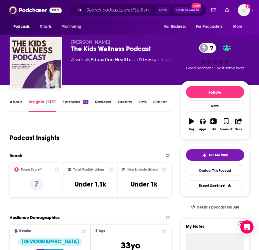
drag, startPoint x: 15, startPoint y: 101, endPoint x: 15, endPoint y: 105, distance: 4.4
click at [15, 105] on link "About" at bounding box center [16, 105] width 12 height 13
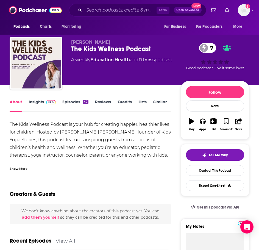
click at [23, 166] on div "Show More" at bounding box center [19, 168] width 18 height 5
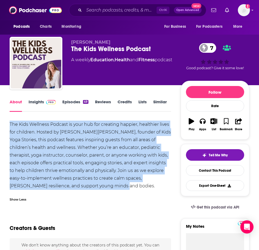
drag, startPoint x: 101, startPoint y: 185, endPoint x: 14, endPoint y: 125, distance: 105.4
copy div "The Kids Wellness Podcast is your hub for creating happier, healthier lives for…"
click at [40, 103] on link "Insights" at bounding box center [42, 105] width 27 height 13
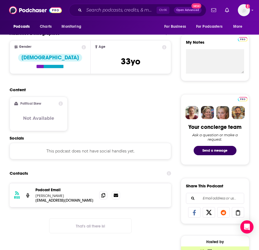
scroll to position [275, 0]
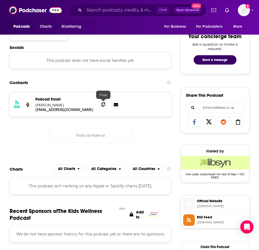
click at [101, 106] on icon at bounding box center [103, 104] width 4 height 4
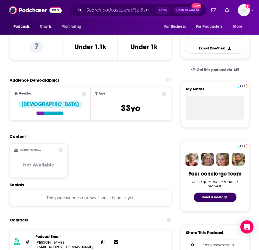
scroll to position [0, 0]
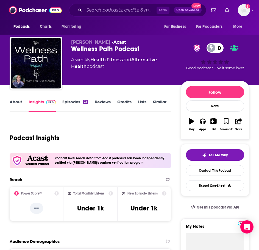
click at [18, 101] on link "About" at bounding box center [16, 105] width 12 height 13
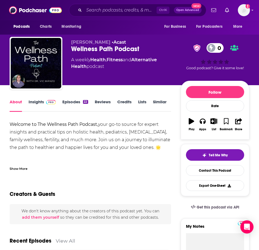
click at [20, 162] on div "Show More" at bounding box center [91, 166] width 162 height 9
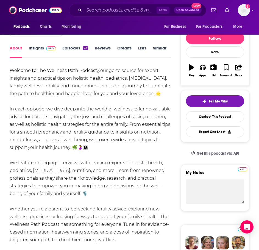
scroll to position [55, 0]
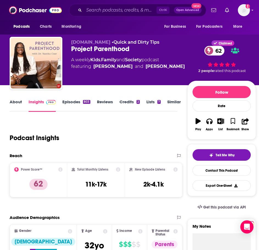
click at [21, 103] on link "About" at bounding box center [16, 105] width 12 height 13
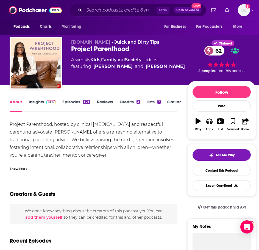
click at [16, 168] on div "Show More" at bounding box center [19, 168] width 18 height 5
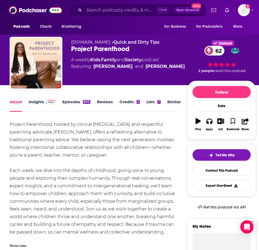
scroll to position [27, 0]
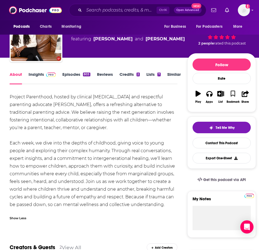
drag, startPoint x: 162, startPoint y: 202, endPoint x: 11, endPoint y: 96, distance: 184.9
click at [11, 96] on div "Project Parenthood, hosted by clinical [MEDICAL_DATA] and respectful parenting …" at bounding box center [94, 150] width 168 height 115
copy div "Project Parenthood, hosted by clinical [MEDICAL_DATA] and respectful parenting …"
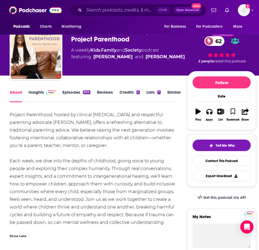
scroll to position [0, 0]
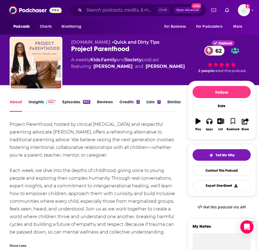
click at [47, 103] on img at bounding box center [51, 102] width 10 height 4
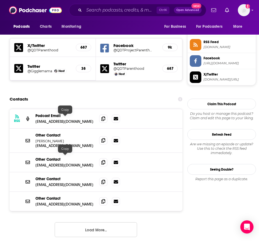
scroll to position [495, 0]
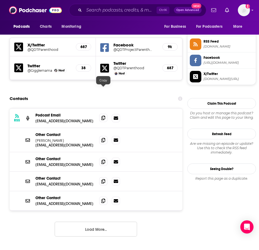
click at [103, 116] on icon at bounding box center [103, 118] width 4 height 4
click at [103, 138] on icon at bounding box center [103, 140] width 4 height 4
click at [67, 222] on button "Load More..." at bounding box center [96, 229] width 82 height 15
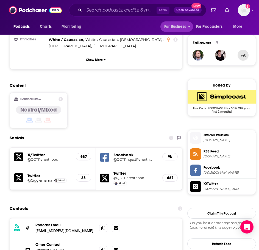
scroll to position [247, 0]
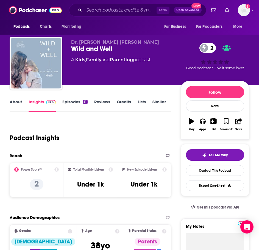
click at [20, 103] on link "About" at bounding box center [16, 105] width 12 height 13
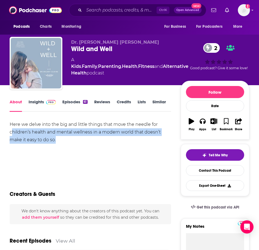
drag, startPoint x: 71, startPoint y: 143, endPoint x: 16, endPoint y: 125, distance: 58.5
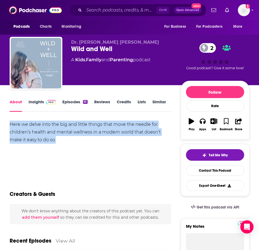
copy div "Here we delve into the big and little things that move the needle for children’…"
click at [35, 105] on link "Insights" at bounding box center [42, 105] width 27 height 13
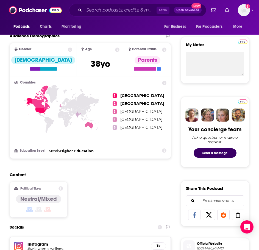
scroll to position [302, 0]
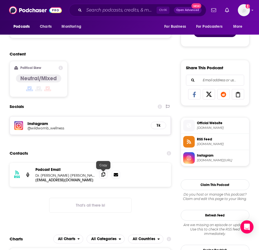
click at [101, 176] on span at bounding box center [103, 174] width 8 height 8
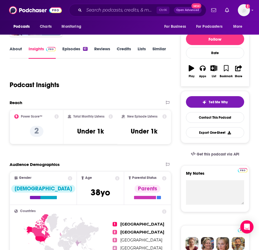
scroll to position [0, 0]
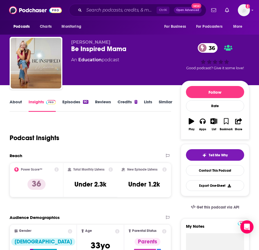
click at [18, 103] on link "About" at bounding box center [16, 105] width 12 height 13
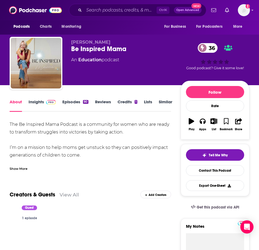
click at [19, 169] on div "Show More" at bounding box center [19, 168] width 18 height 5
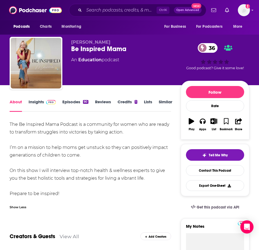
drag, startPoint x: 156, startPoint y: 180, endPoint x: 1, endPoint y: 121, distance: 165.8
copy div "The Be Inspired Mama Podcast is a community for women who are ready to transfor…"
click at [49, 102] on img at bounding box center [51, 102] width 10 height 4
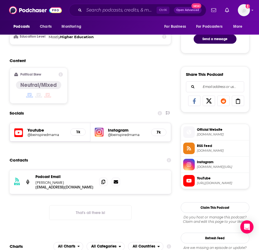
scroll to position [302, 0]
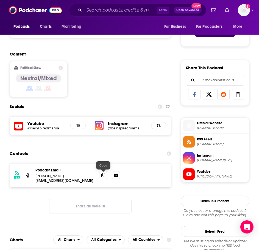
click at [105, 174] on icon at bounding box center [103, 175] width 4 height 4
click at [245, 8] on img "Logged in as ILATeam" at bounding box center [244, 10] width 12 height 12
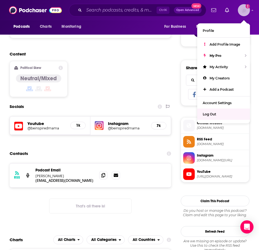
click at [220, 114] on div "Log Out" at bounding box center [223, 114] width 53 height 11
